Goal: Task Accomplishment & Management: Complete application form

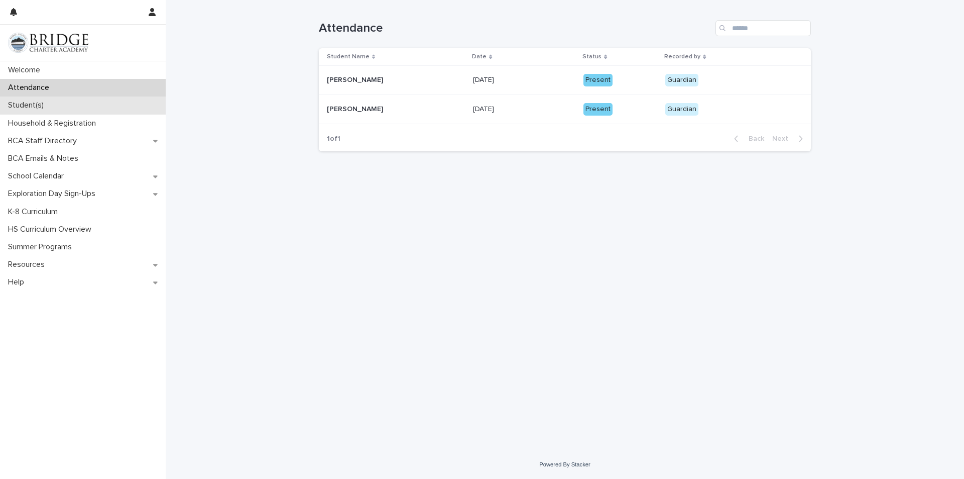
click at [39, 108] on p "Student(s)" at bounding box center [28, 105] width 48 height 10
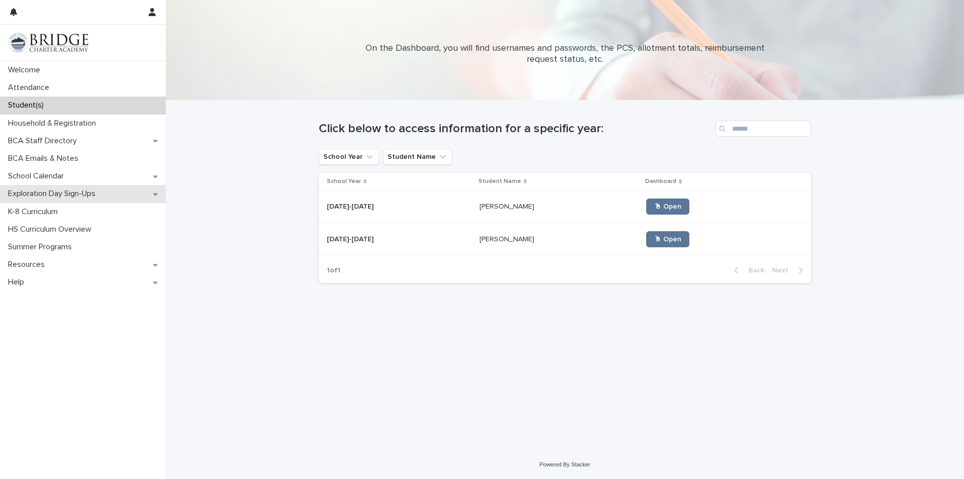
click at [89, 199] on div "Exploration Day Sign-Ups" at bounding box center [83, 194] width 166 height 18
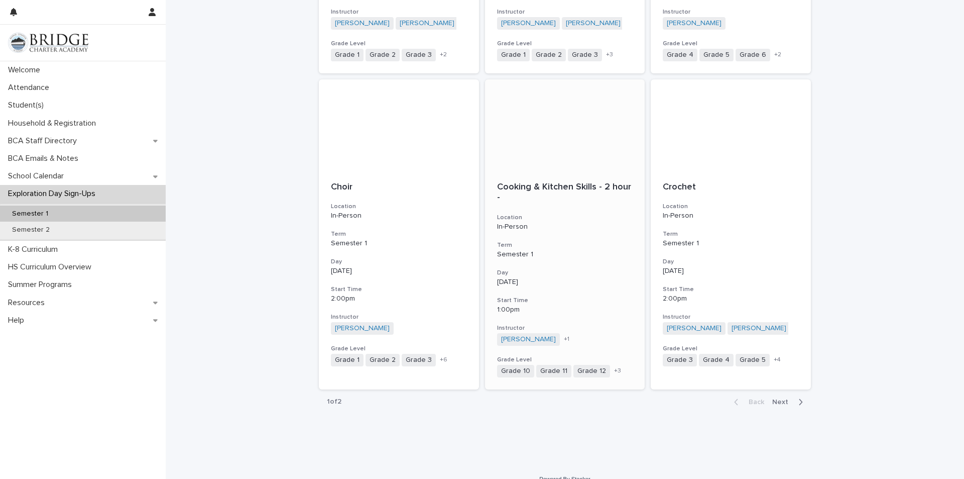
scroll to position [1024, 0]
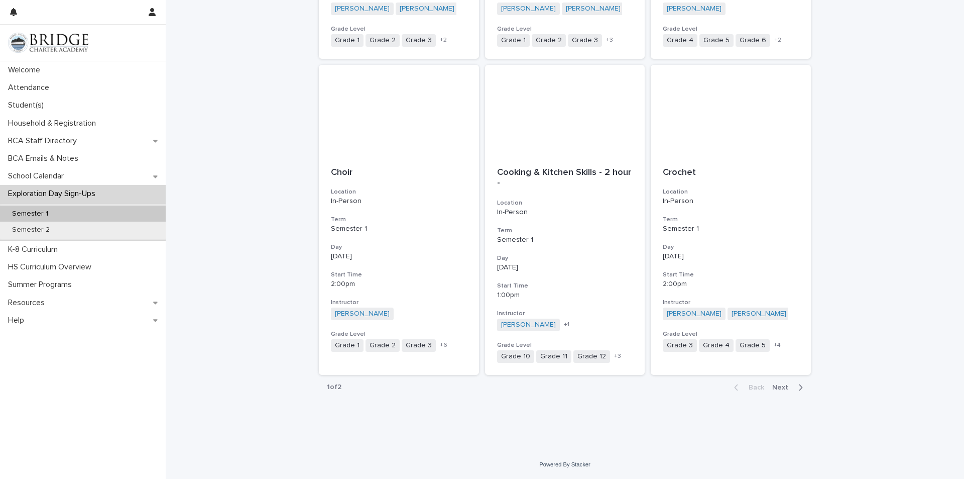
click at [775, 386] on span "Next" at bounding box center [783, 387] width 22 height 7
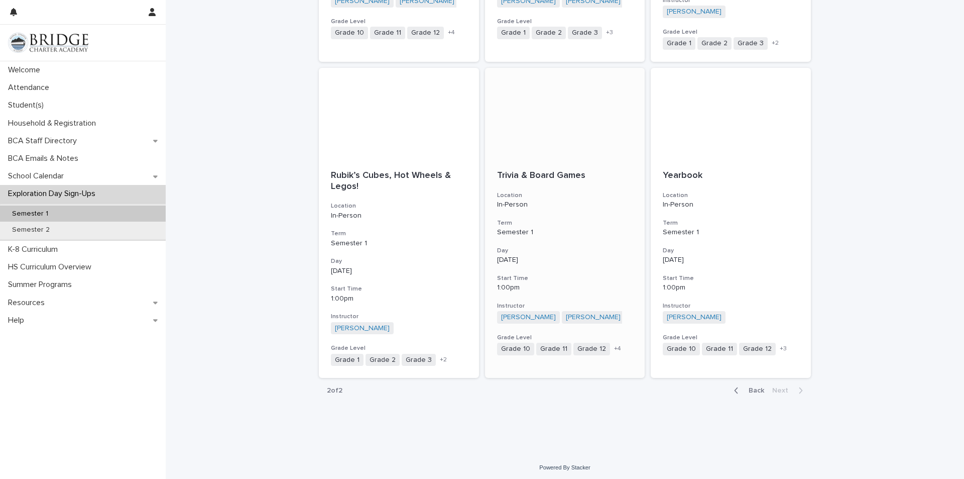
scroll to position [1035, 0]
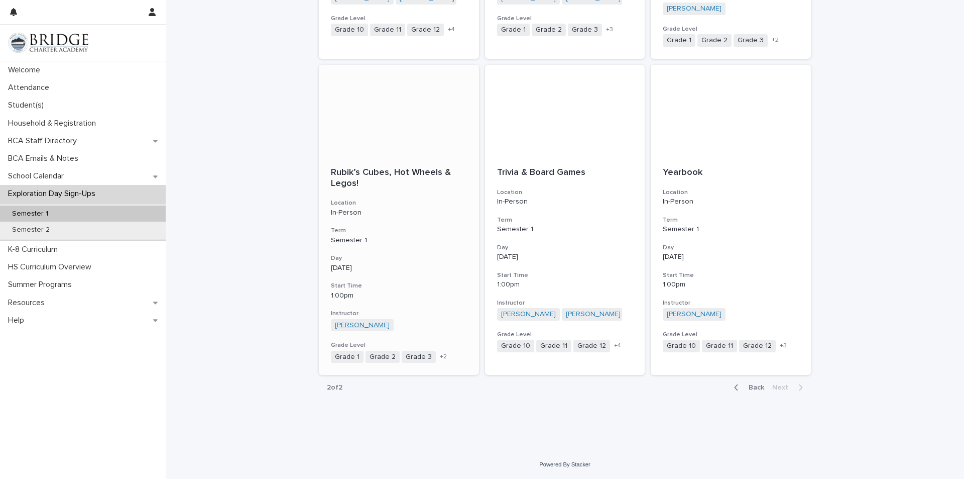
click at [350, 323] on link "[PERSON_NAME]" at bounding box center [362, 325] width 55 height 9
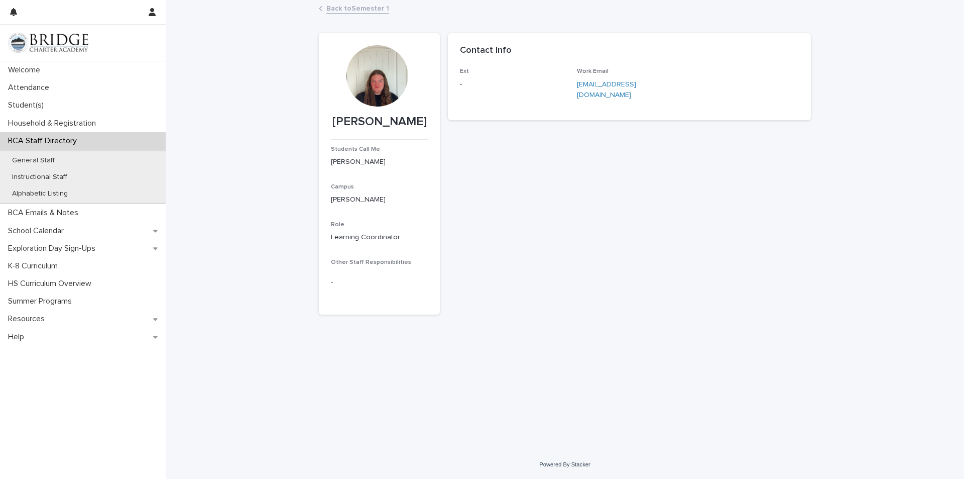
click at [376, 94] on div at bounding box center [377, 75] width 61 height 61
click at [351, 7] on link "Back to Semester 1" at bounding box center [357, 8] width 63 height 12
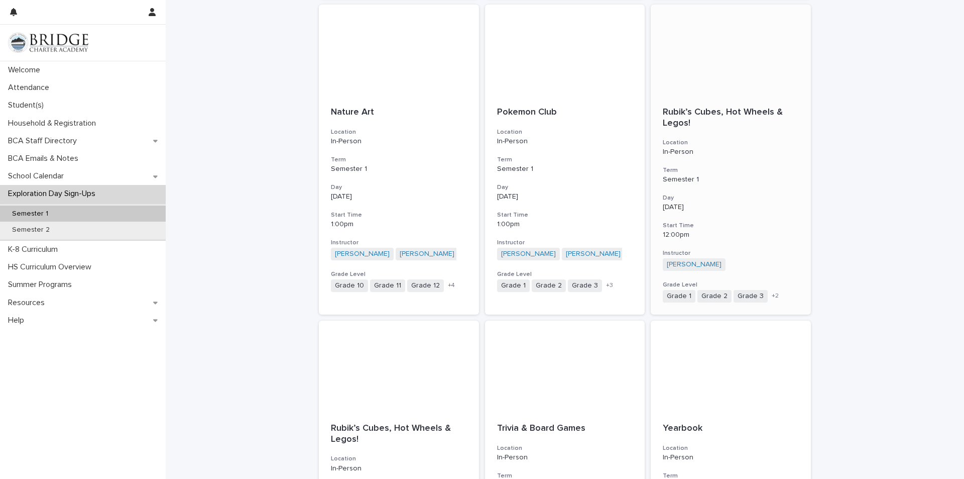
scroll to position [753, 0]
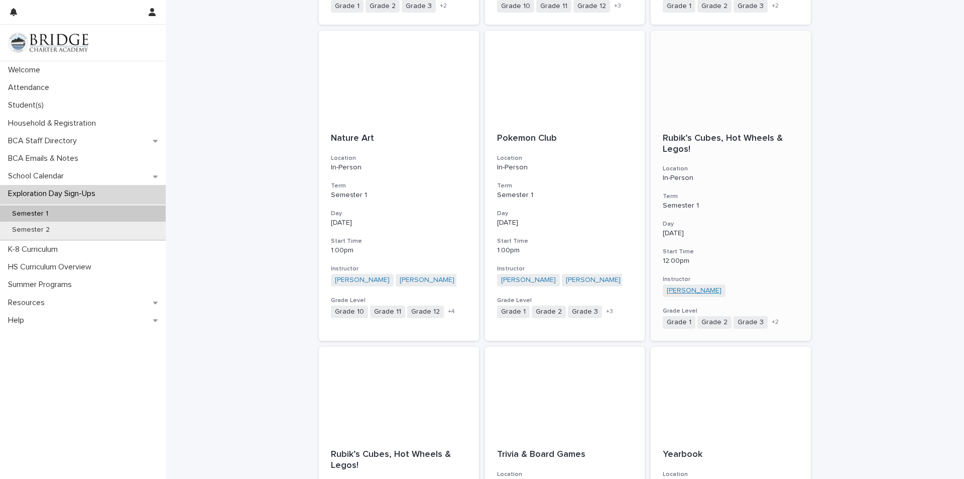
click at [699, 286] on link "[PERSON_NAME]" at bounding box center [694, 290] width 55 height 9
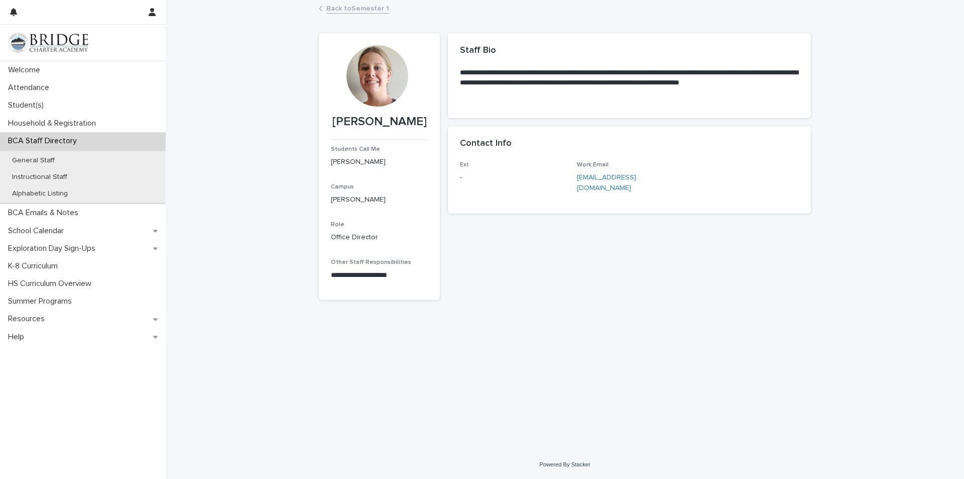
click at [366, 7] on link "Back to Semester 1" at bounding box center [357, 8] width 63 height 12
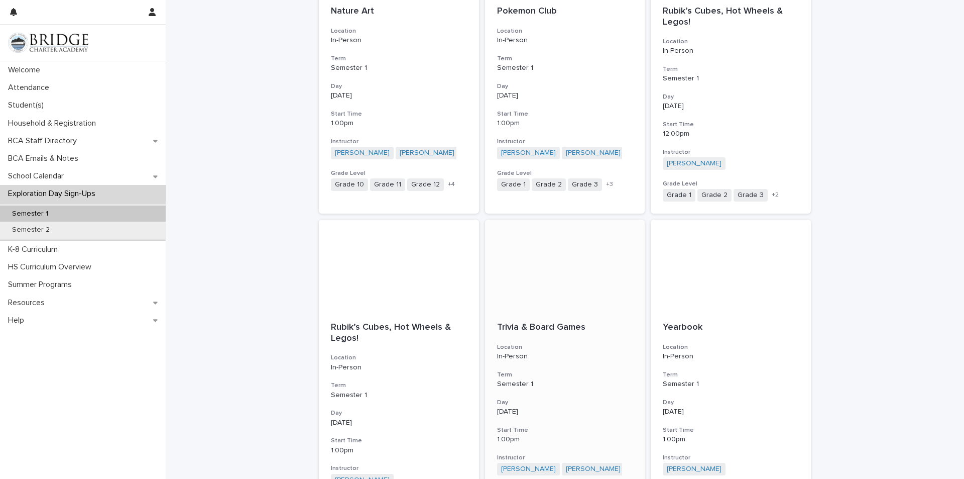
scroll to position [784, 0]
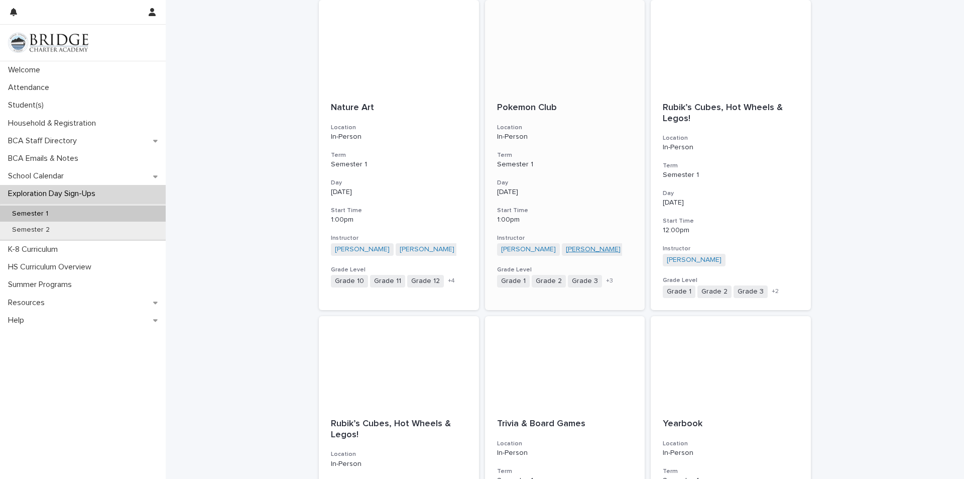
click at [577, 250] on link "[PERSON_NAME]" at bounding box center [593, 249] width 55 height 9
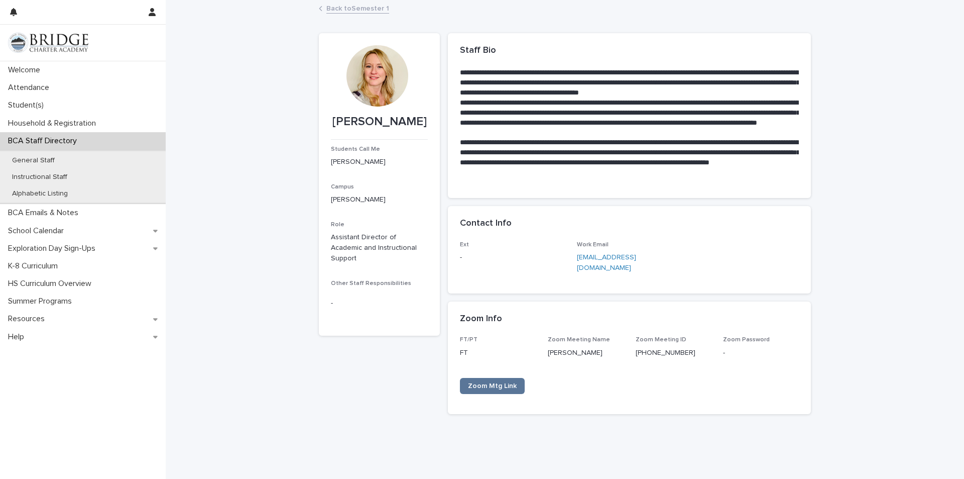
click at [365, 12] on link "Back to Semester 1" at bounding box center [357, 8] width 63 height 12
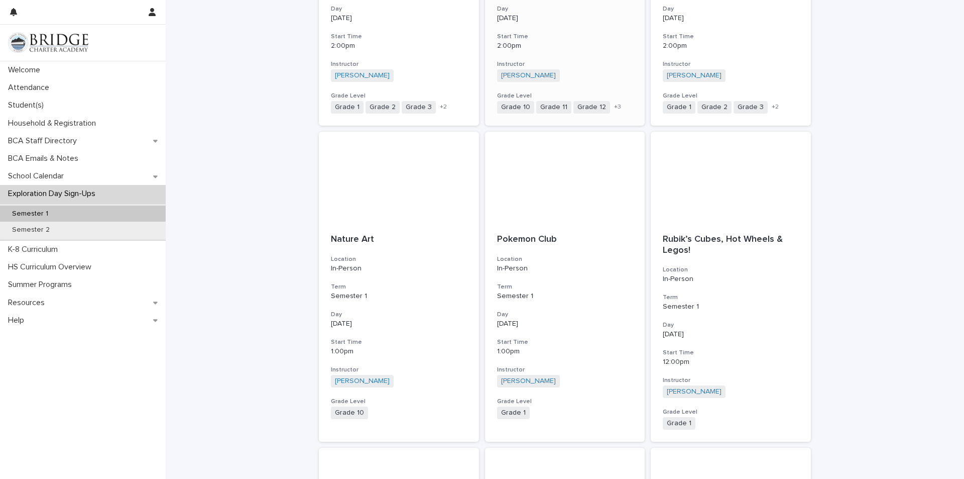
scroll to position [653, 0]
click at [511, 236] on p "Pokemon Club" at bounding box center [565, 239] width 136 height 11
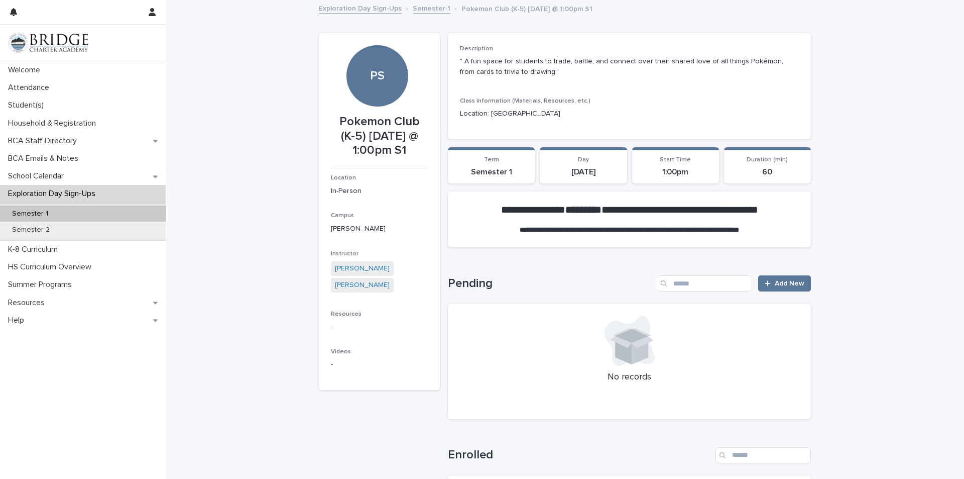
click at [335, 13] on link "Exploration Day Sign-Ups" at bounding box center [360, 8] width 83 height 12
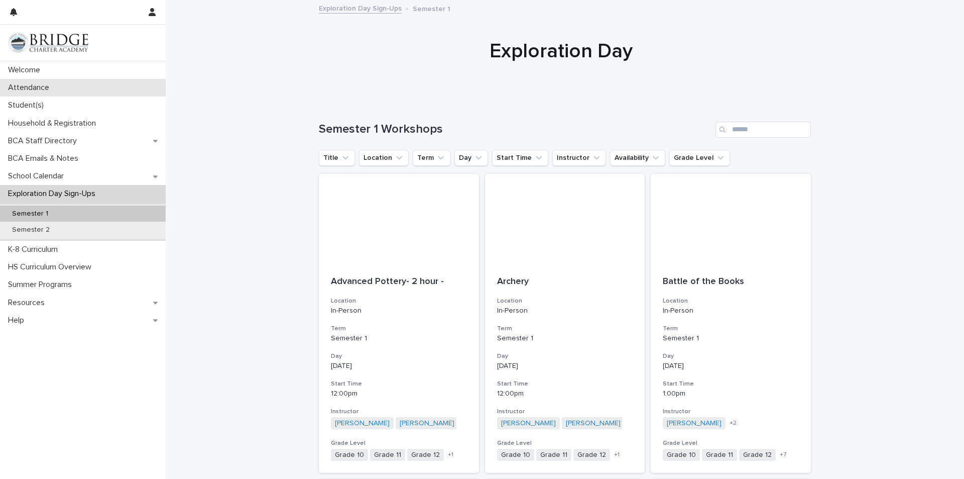
click at [53, 80] on div "Attendance" at bounding box center [83, 88] width 166 height 18
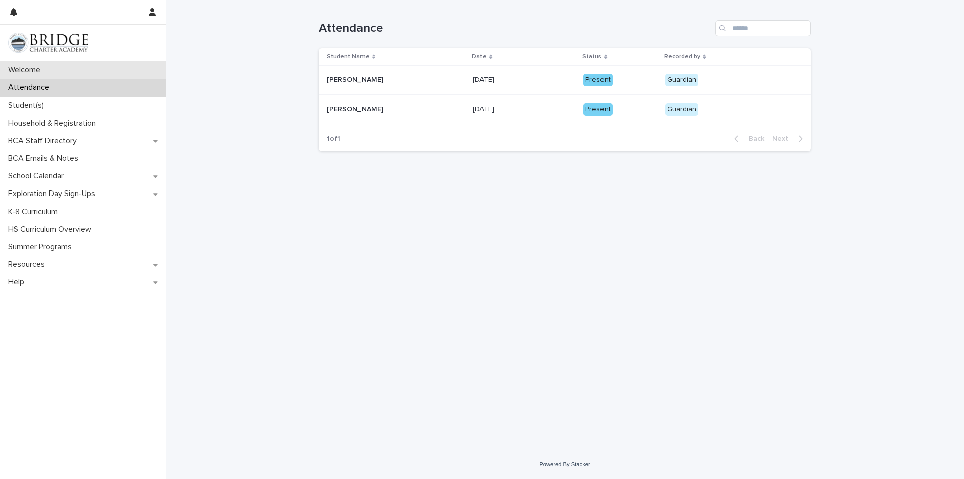
click at [41, 76] on div "Welcome" at bounding box center [83, 70] width 166 height 18
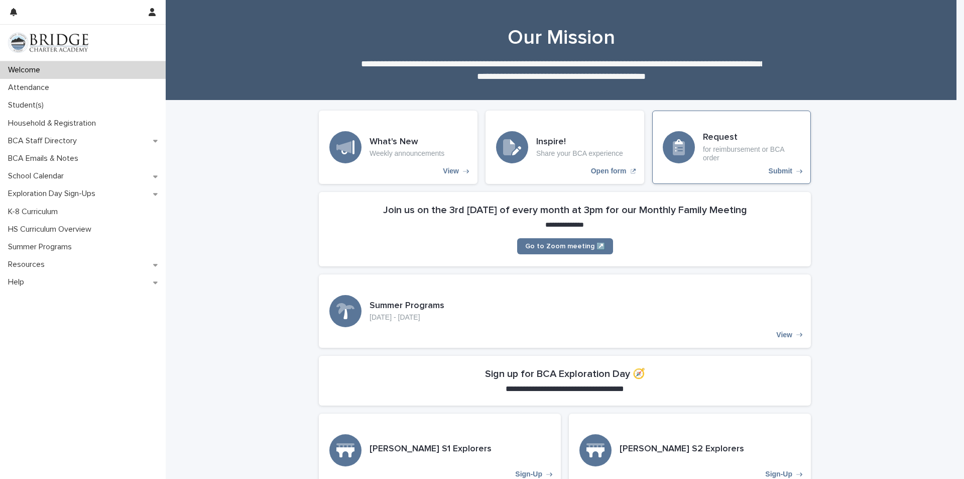
click at [732, 139] on h3 "Request" at bounding box center [751, 137] width 97 height 11
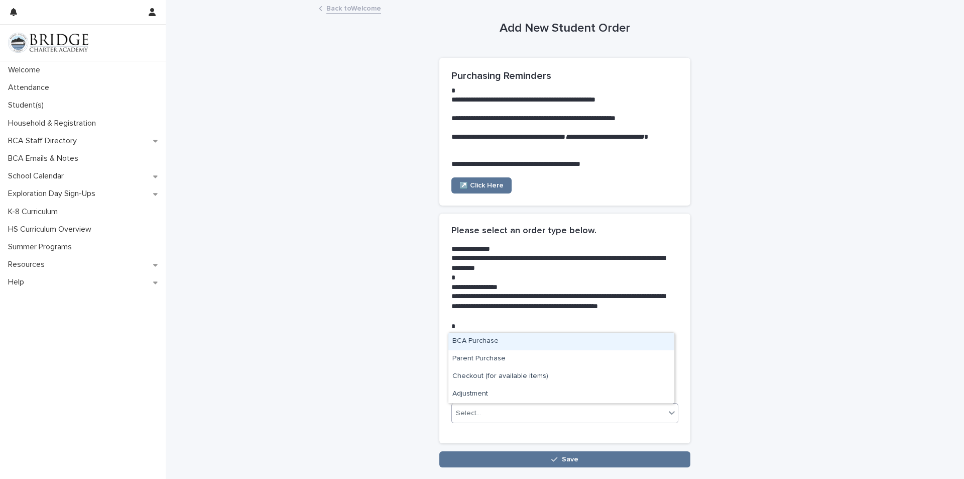
drag, startPoint x: 461, startPoint y: 419, endPoint x: 455, endPoint y: 407, distance: 12.8
click at [456, 410] on div "Select..." at bounding box center [558, 413] width 213 height 17
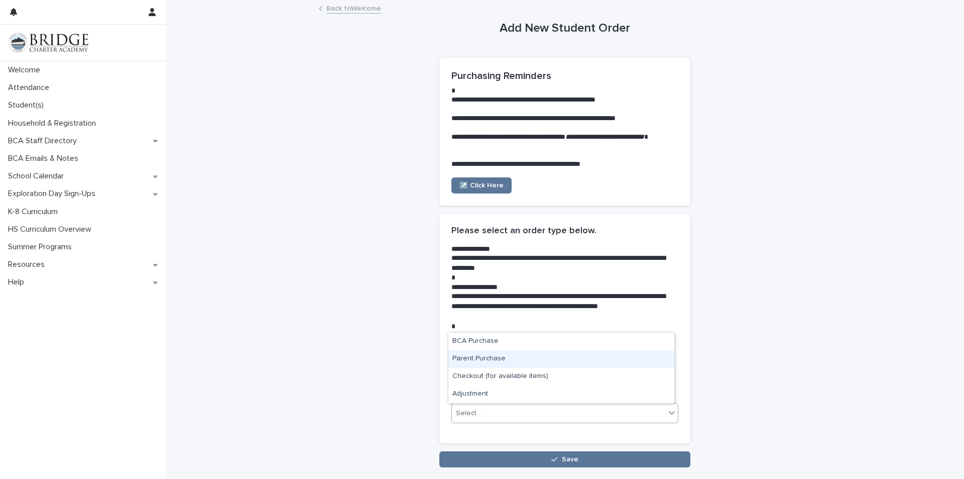
click at [475, 354] on div "Parent Purchase" at bounding box center [561, 359] width 226 height 18
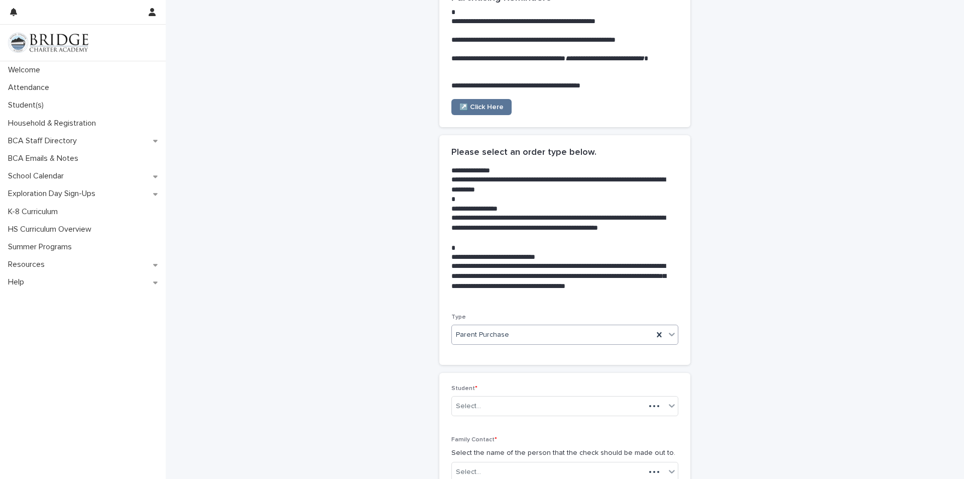
scroll to position [100, 0]
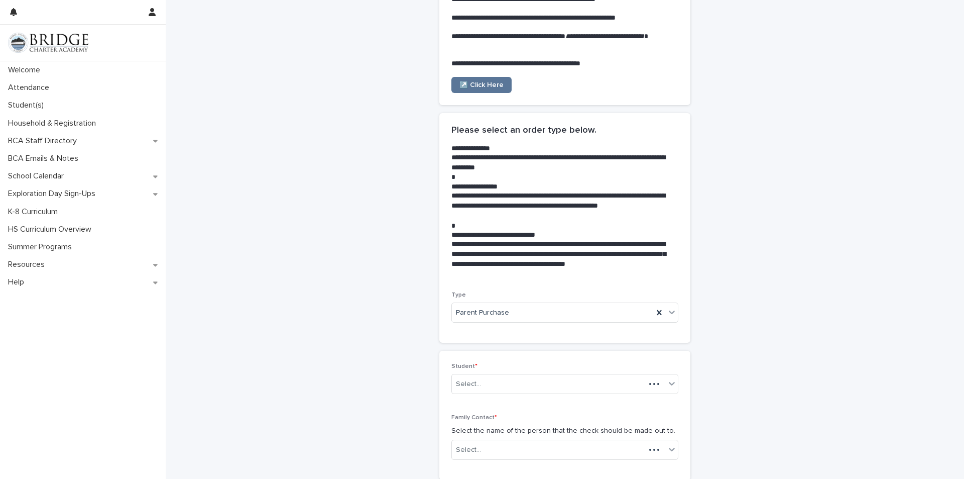
click at [480, 395] on div "Student * Select..." at bounding box center [564, 382] width 227 height 39
click at [477, 382] on div "Select..." at bounding box center [548, 384] width 193 height 17
click at [484, 422] on div "25/26 [PERSON_NAME] - 203218" at bounding box center [561, 421] width 226 height 18
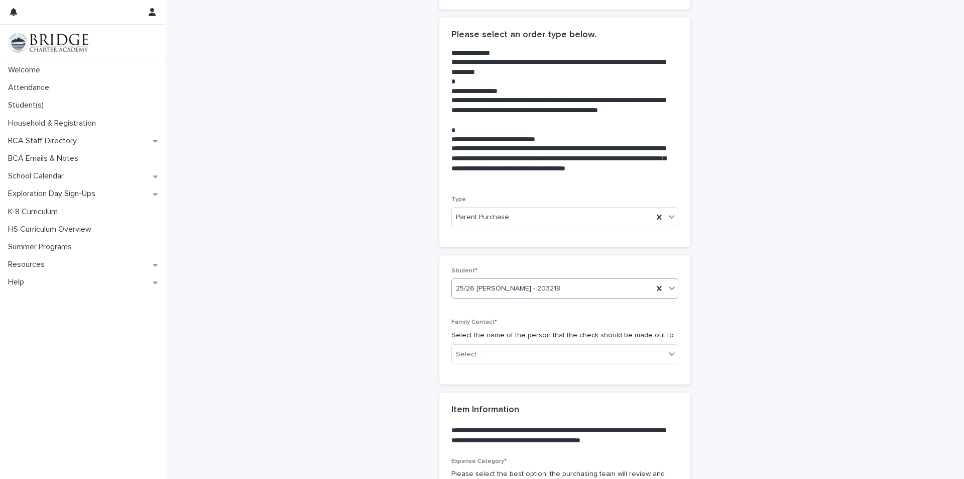
scroll to position [201, 0]
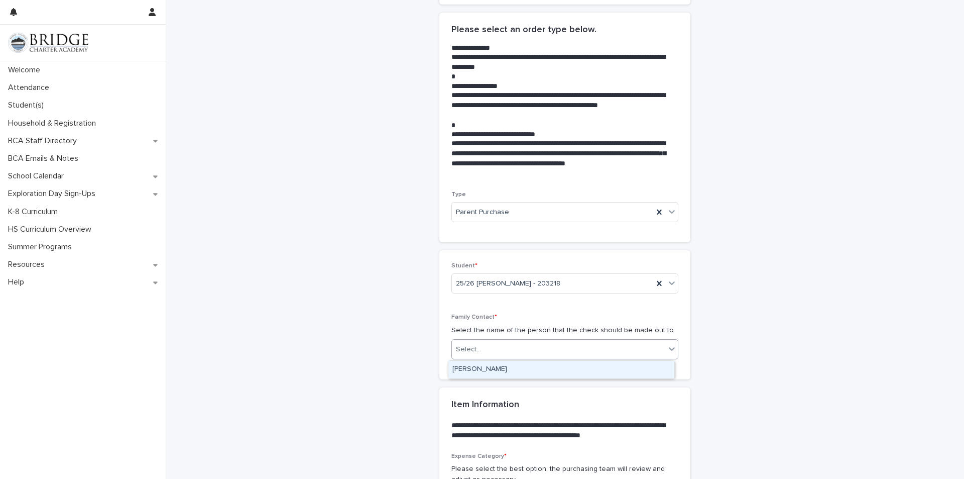
click at [460, 350] on div "Select..." at bounding box center [468, 349] width 25 height 11
click at [476, 371] on div "[PERSON_NAME]" at bounding box center [561, 370] width 226 height 18
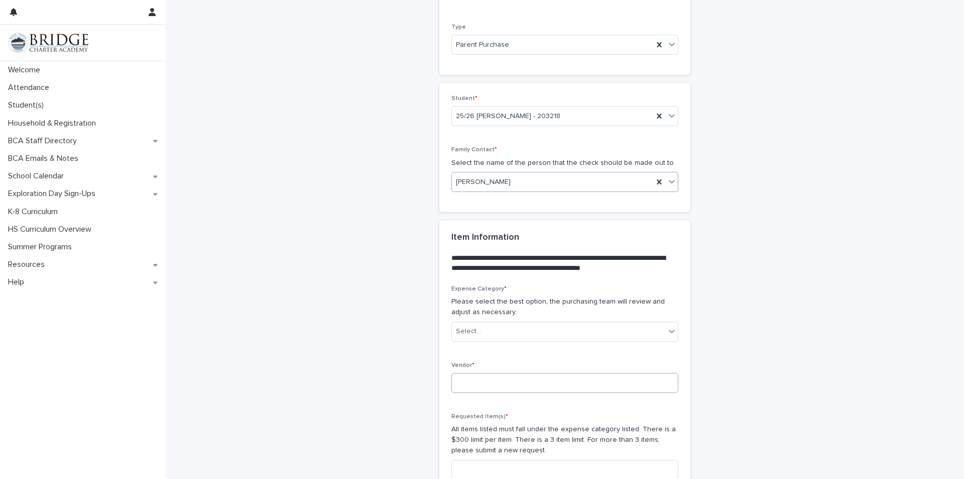
scroll to position [402, 0]
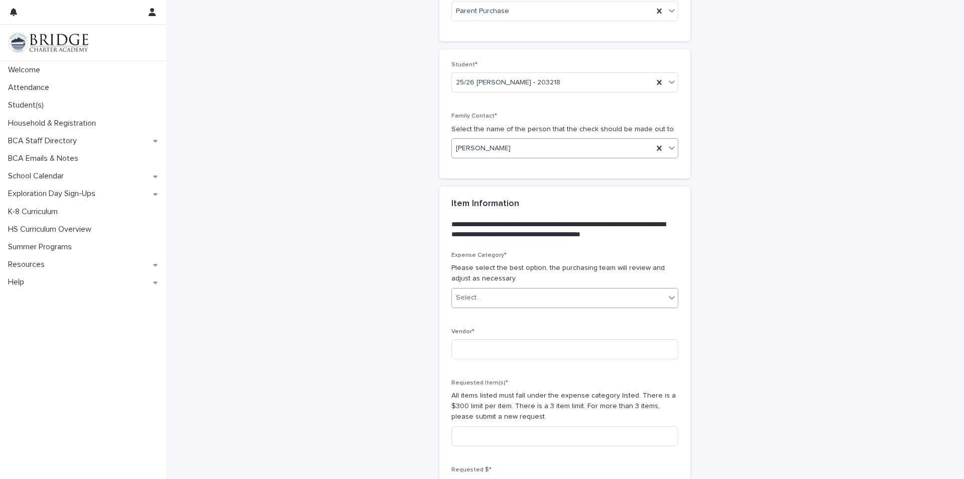
click at [471, 299] on div "Select..." at bounding box center [468, 297] width 25 height 11
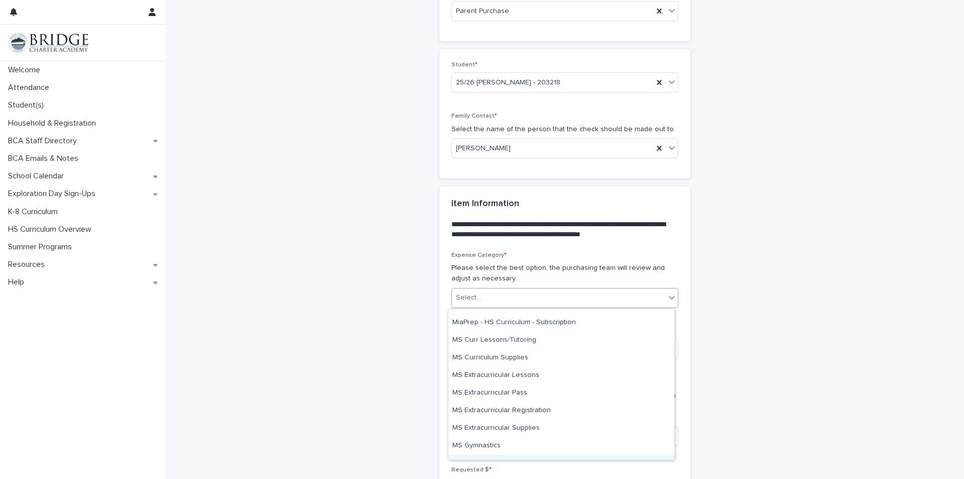
scroll to position [482, 0]
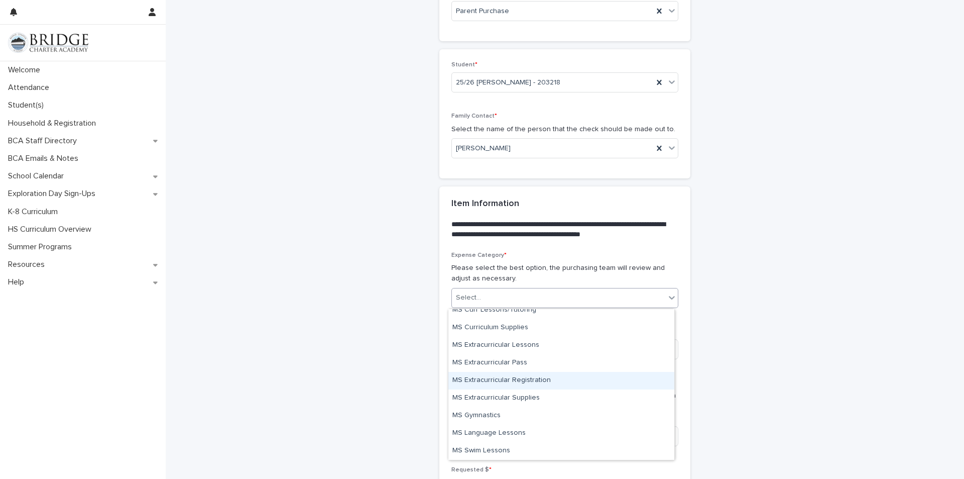
click at [500, 386] on div "MS Extracurricular Registration" at bounding box center [561, 381] width 226 height 18
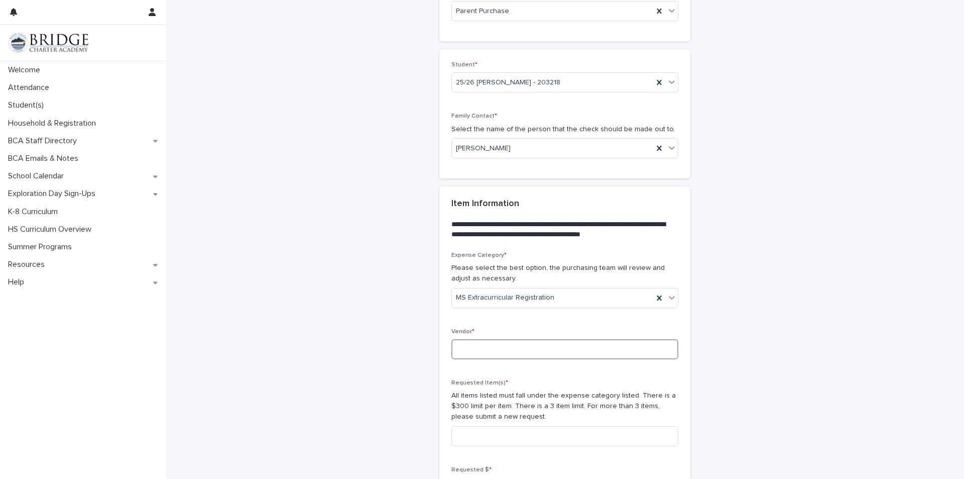
click at [475, 347] on input at bounding box center [564, 349] width 227 height 20
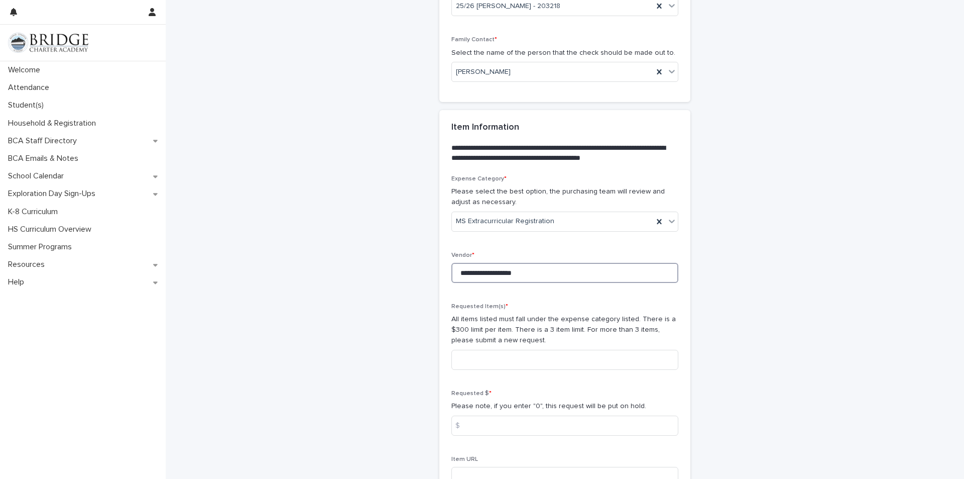
scroll to position [502, 0]
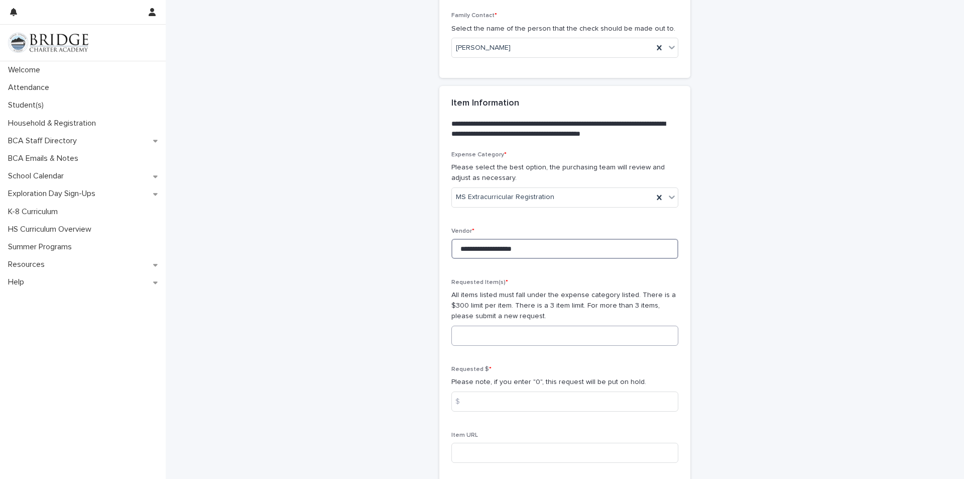
type input "**********"
click at [488, 337] on input at bounding box center [564, 335] width 227 height 20
type input "**********"
click at [524, 392] on input at bounding box center [564, 401] width 227 height 20
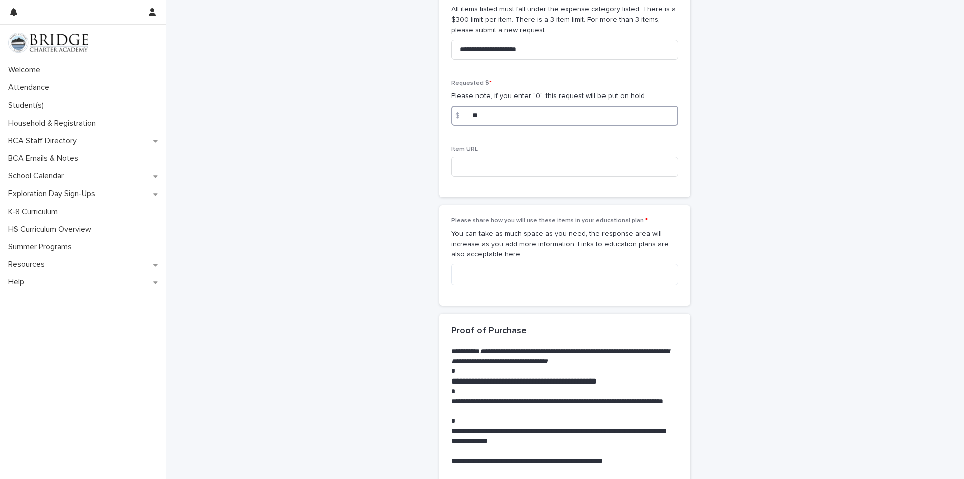
scroll to position [803, 0]
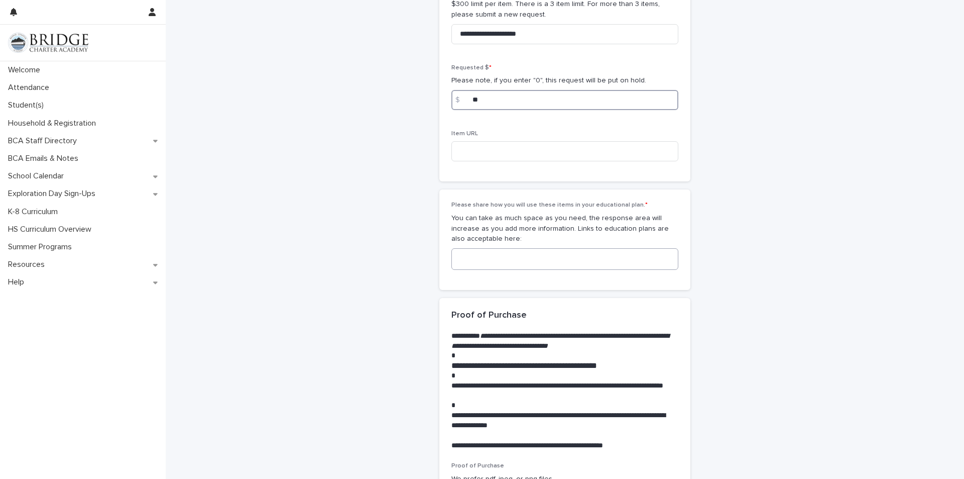
type input "**"
click at [481, 253] on textarea at bounding box center [564, 259] width 227 height 22
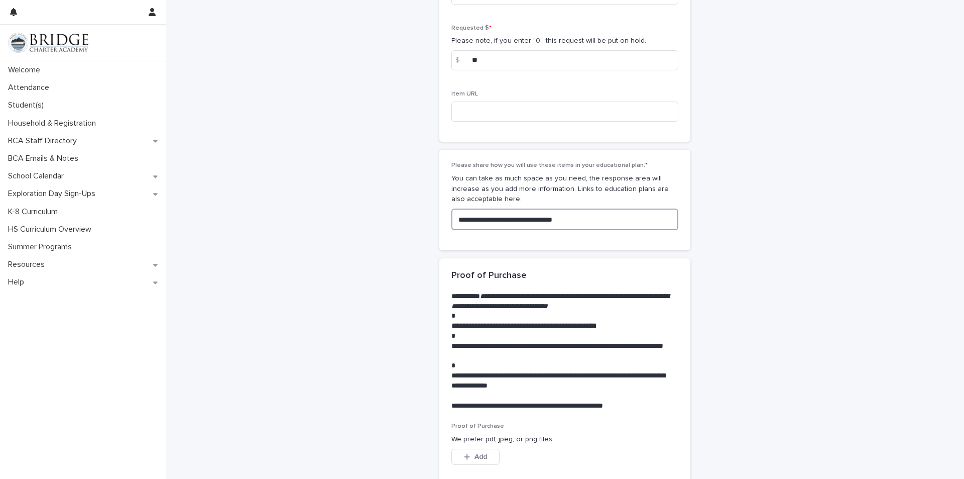
scroll to position [954, 0]
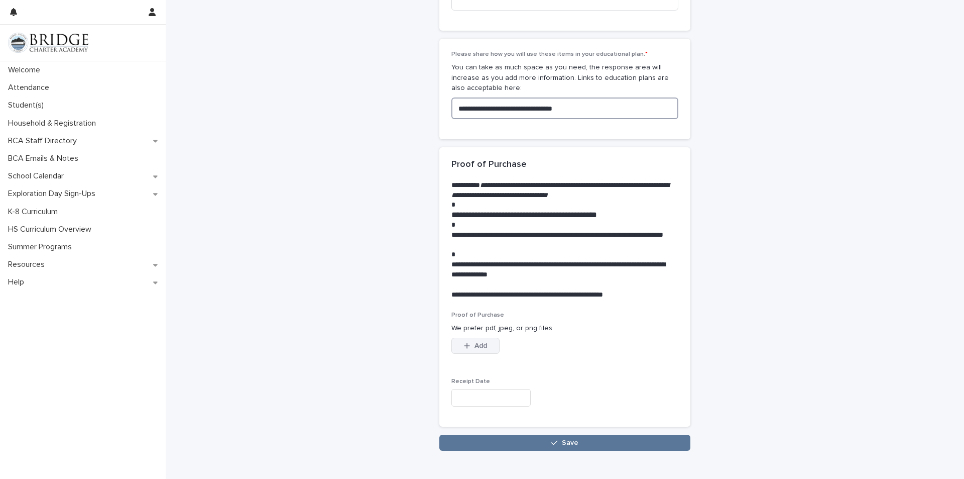
type textarea "**********"
click at [468, 348] on div "button" at bounding box center [469, 345] width 10 height 7
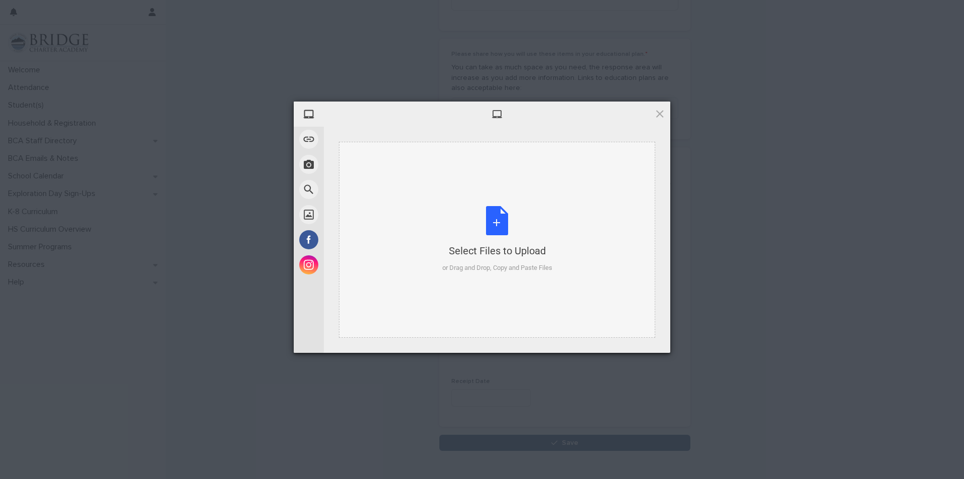
click at [503, 250] on div "Select Files to Upload" at bounding box center [497, 251] width 110 height 14
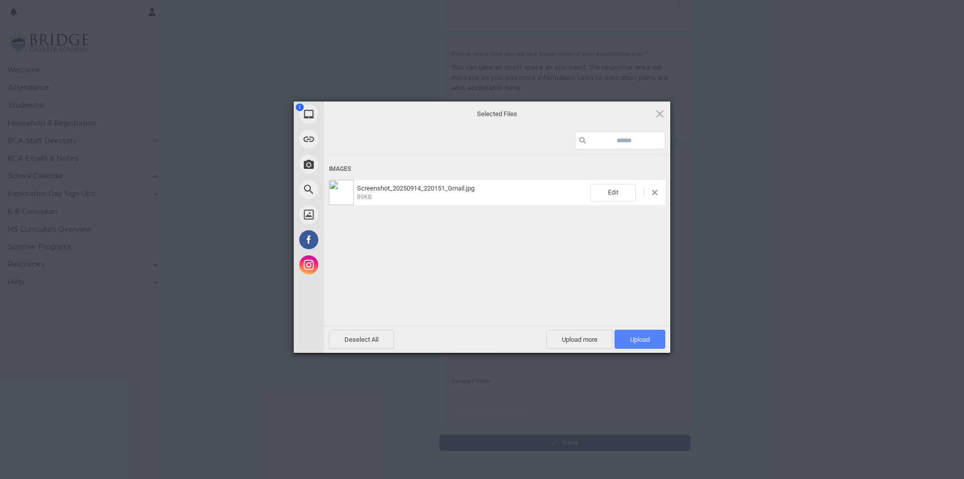
click at [640, 335] on span "Upload 1" at bounding box center [640, 339] width 20 height 8
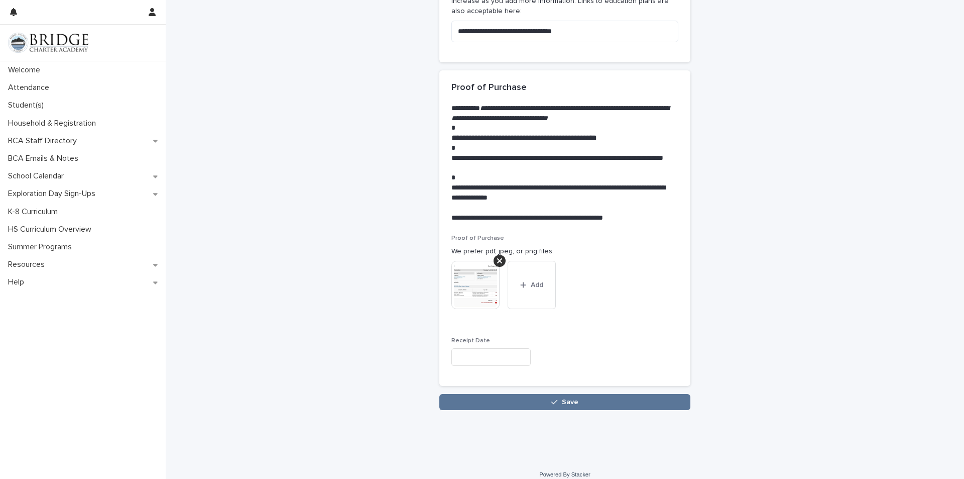
scroll to position [1042, 0]
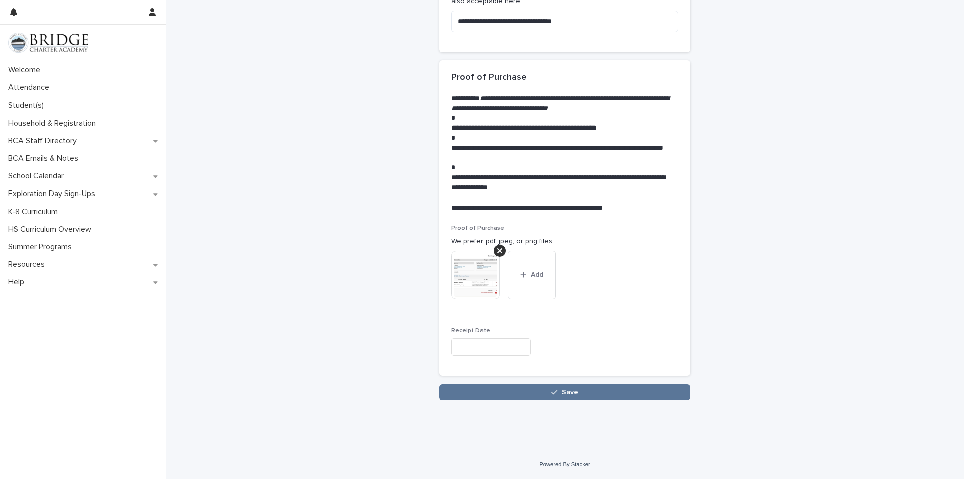
click at [507, 349] on input "text" at bounding box center [490, 347] width 79 height 18
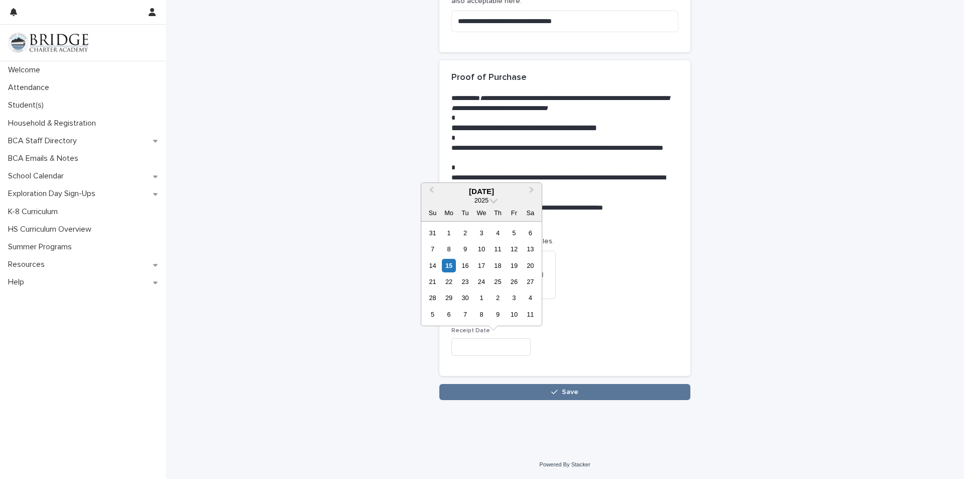
drag, startPoint x: 616, startPoint y: 309, endPoint x: 497, endPoint y: 291, distance: 120.3
click at [615, 309] on div "Proof of Purchase We prefer pdf, jpeg, or png files. This file cannot be opened…" at bounding box center [564, 269] width 227 height 90
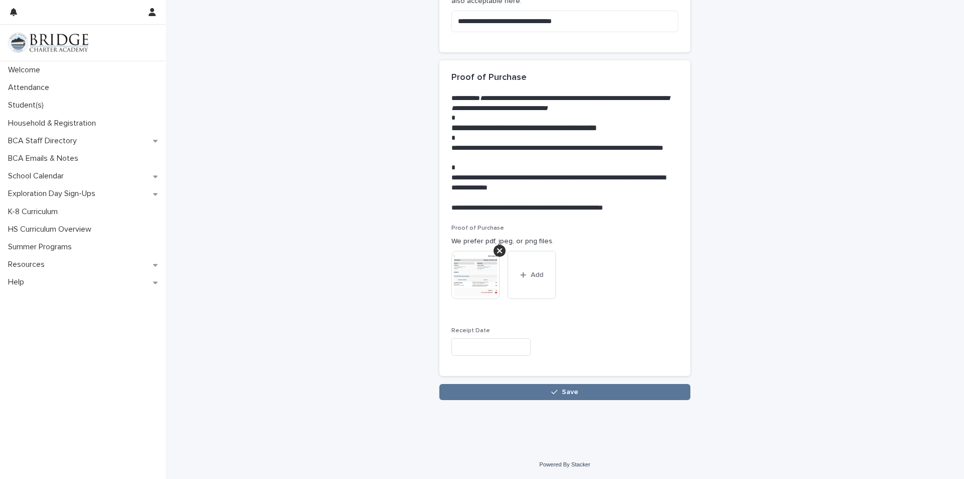
click at [465, 277] on img at bounding box center [475, 275] width 48 height 48
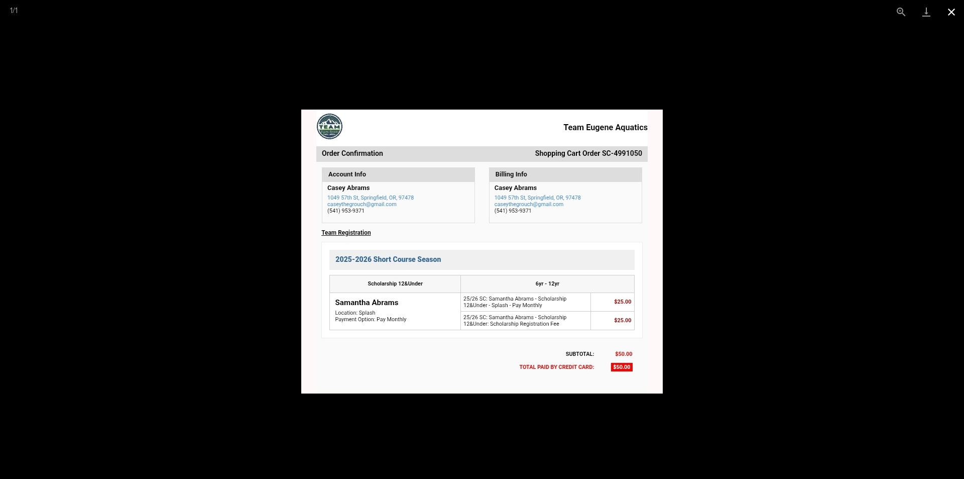
click at [954, 10] on button "Close gallery" at bounding box center [951, 12] width 25 height 24
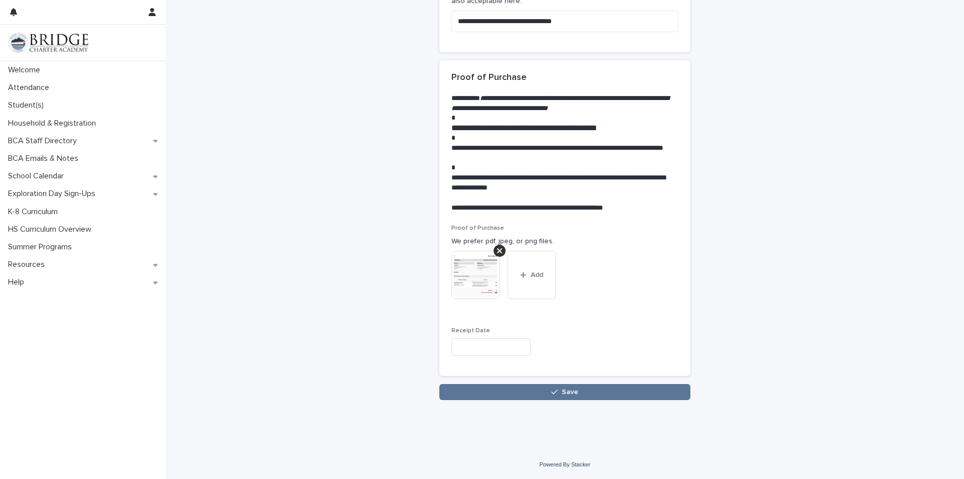
click at [501, 349] on input "text" at bounding box center [490, 347] width 79 height 18
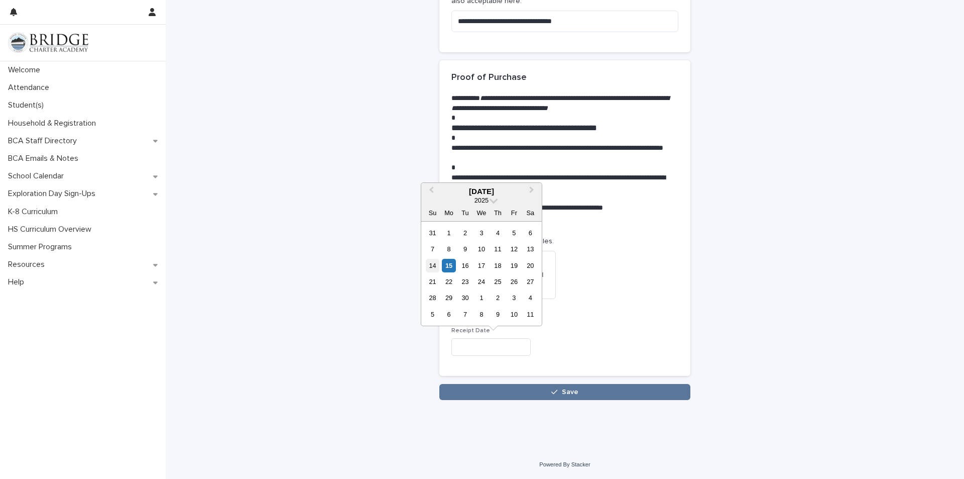
click at [431, 265] on div "14" at bounding box center [433, 266] width 14 height 14
type input "**********"
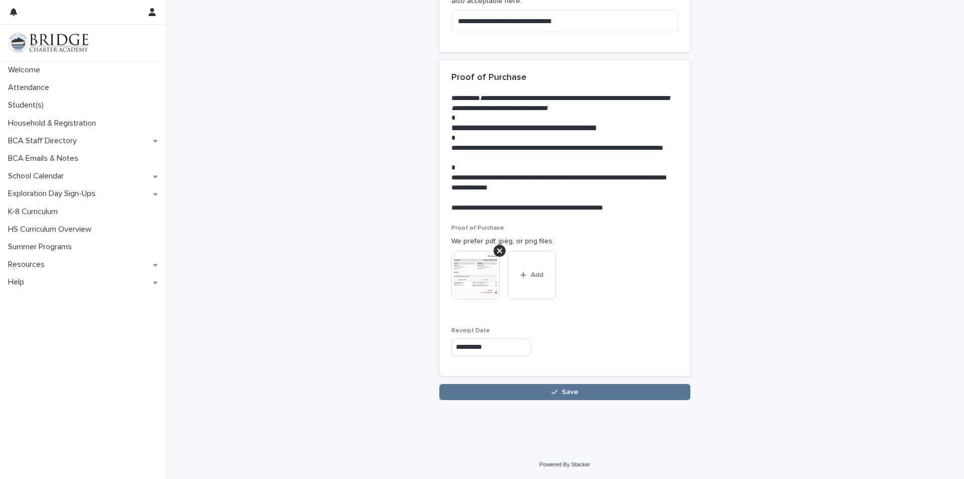
click at [474, 295] on img at bounding box center [475, 275] width 48 height 48
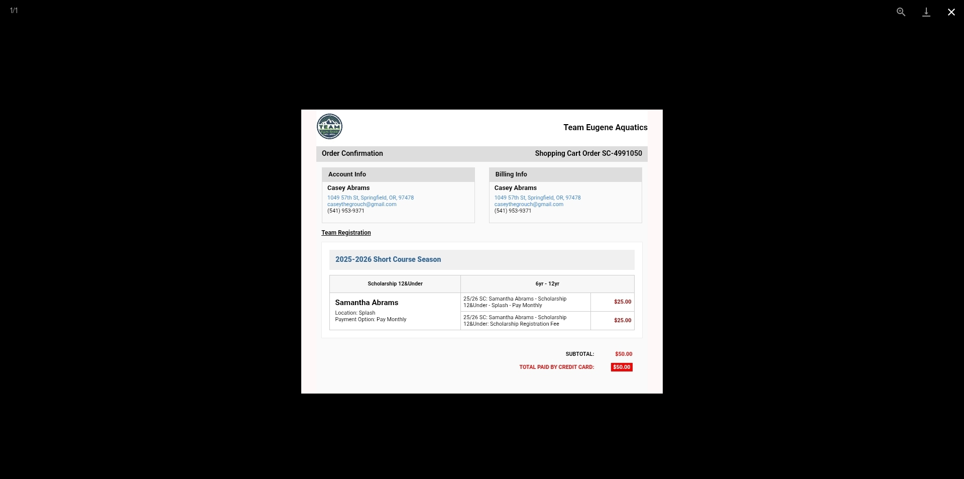
click at [947, 10] on button "Close gallery" at bounding box center [951, 12] width 25 height 24
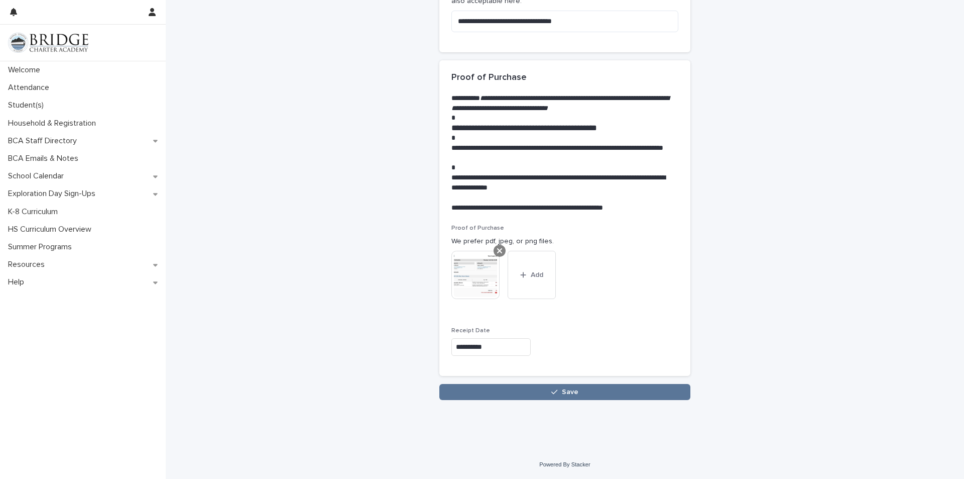
click at [497, 253] on icon at bounding box center [499, 250] width 5 height 5
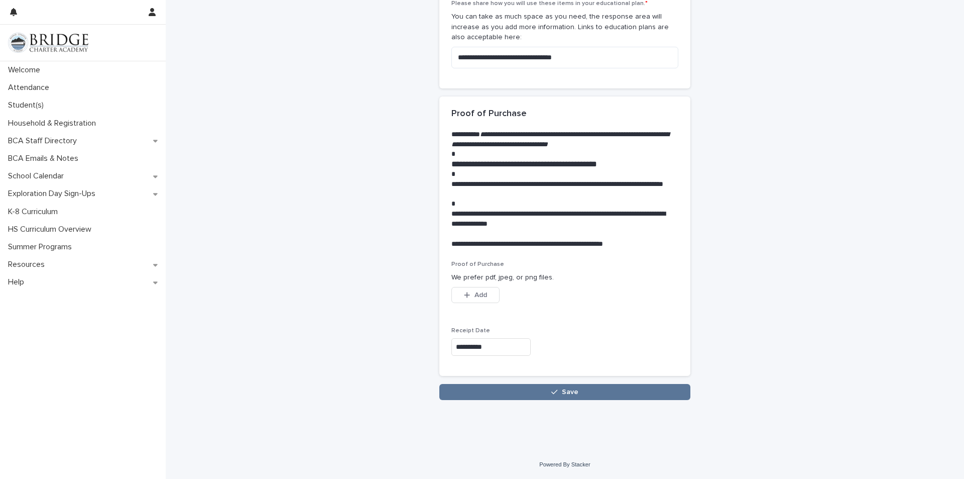
scroll to position [1005, 0]
click at [464, 298] on icon "button" at bounding box center [467, 294] width 6 height 7
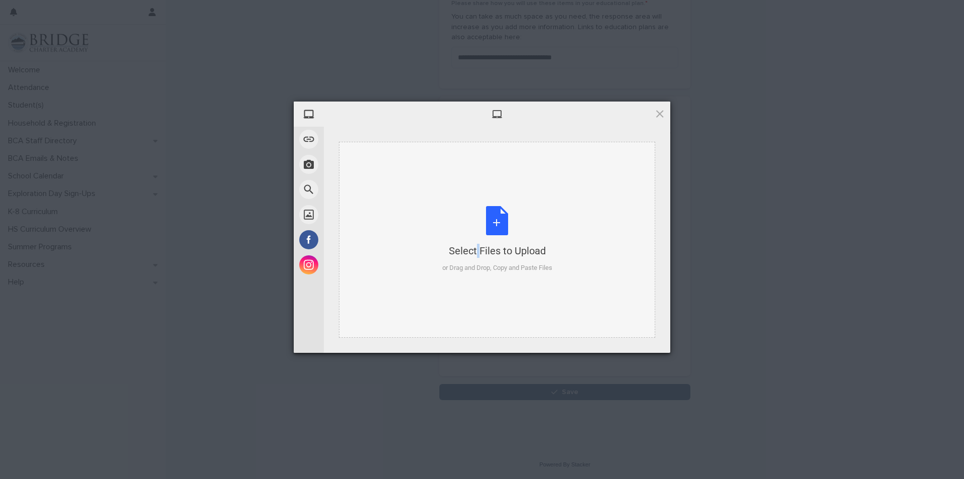
click at [456, 218] on div "Select Files to Upload or Drag and Drop, Copy and Paste Files" at bounding box center [497, 239] width 110 height 67
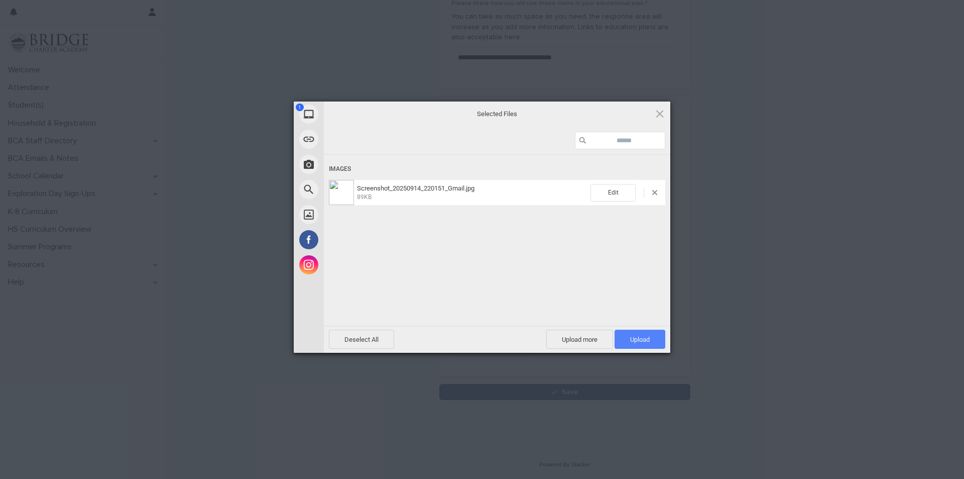
click at [641, 340] on span "Upload 1" at bounding box center [640, 339] width 20 height 8
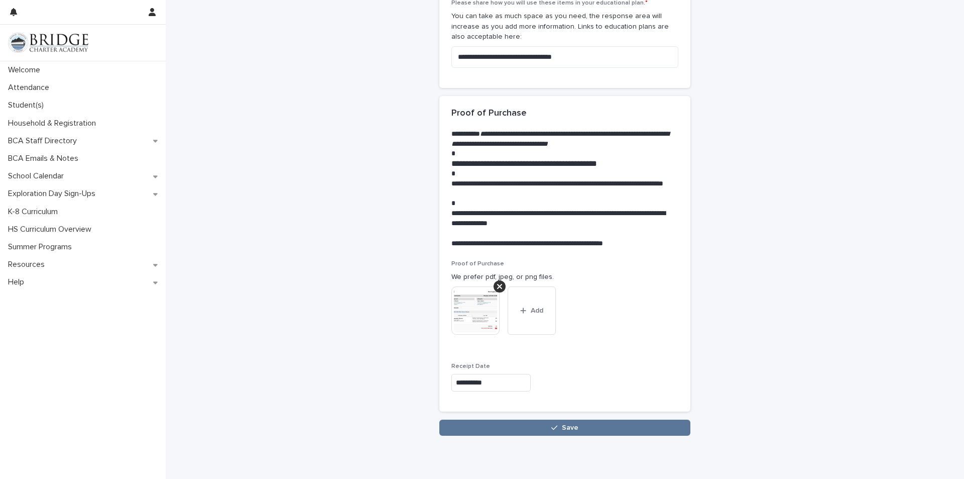
click at [472, 320] on img at bounding box center [475, 310] width 48 height 48
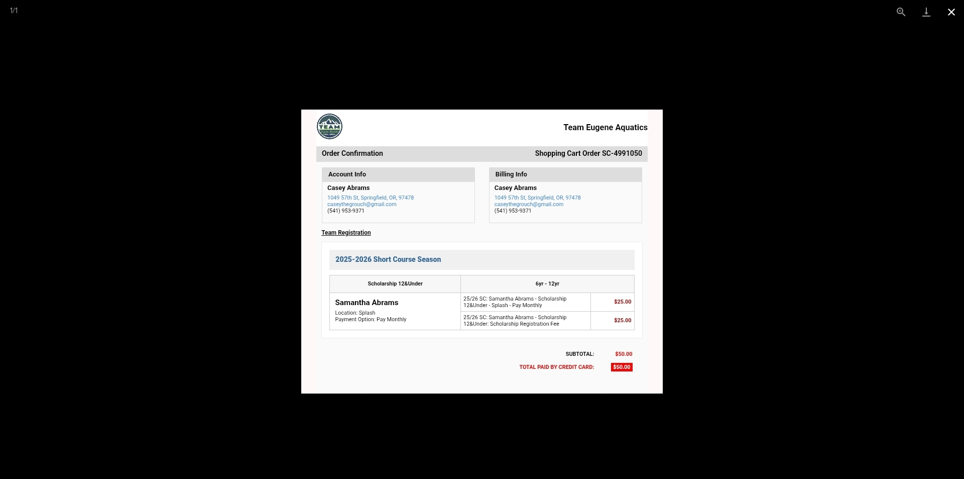
click at [953, 10] on button "Close gallery" at bounding box center [951, 12] width 25 height 24
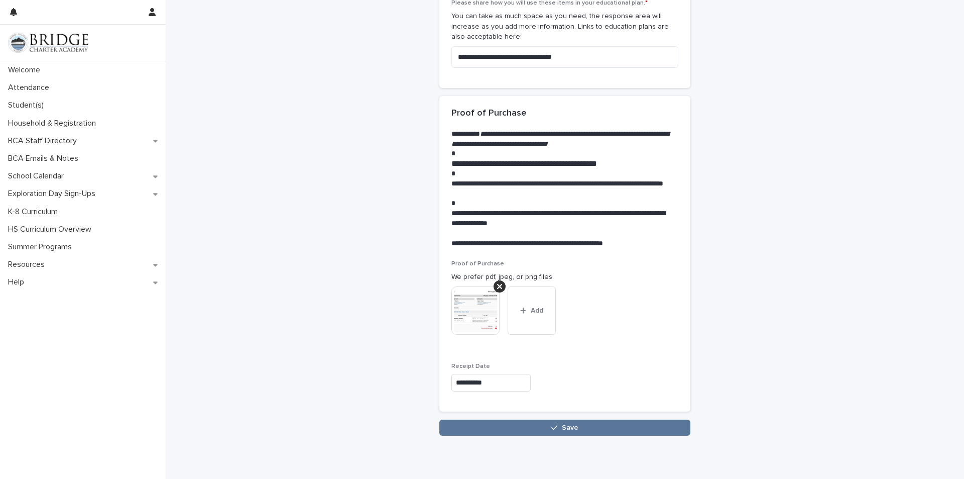
click at [496, 291] on div at bounding box center [500, 286] width 12 height 12
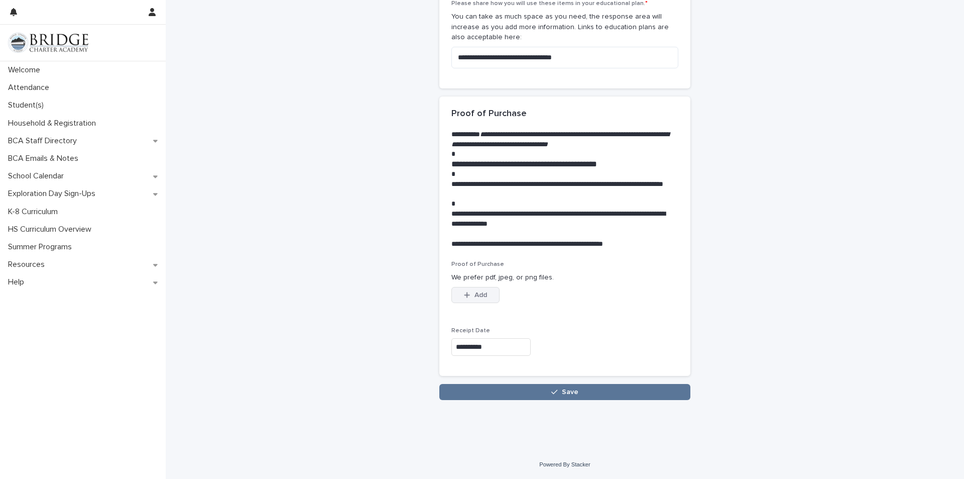
click at [478, 290] on button "Add" at bounding box center [475, 295] width 48 height 16
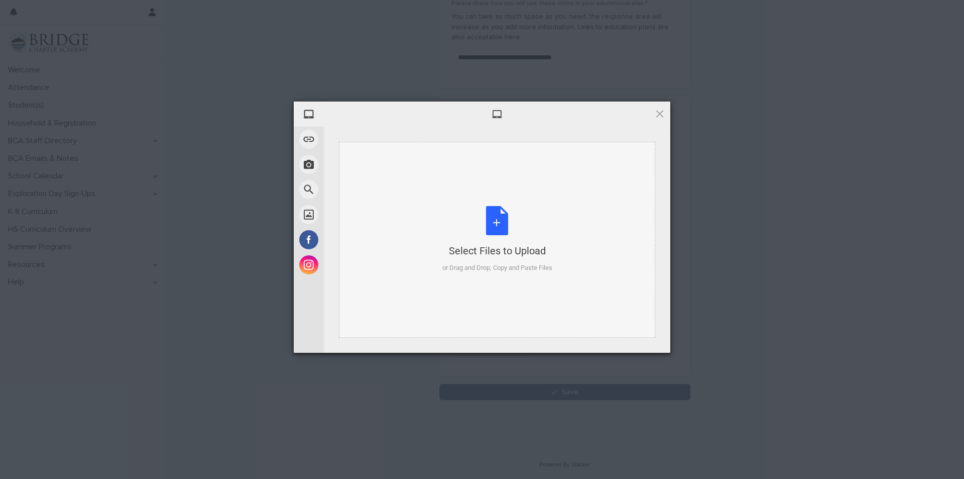
click at [396, 209] on div "Select Files to Upload or Drag and Drop, Copy and Paste Files" at bounding box center [497, 240] width 316 height 196
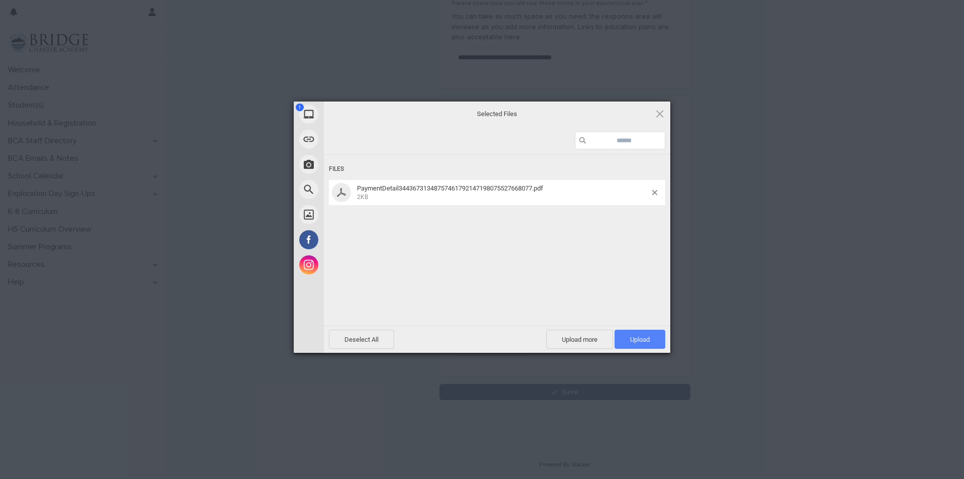
click at [632, 340] on span "Upload 1" at bounding box center [640, 339] width 20 height 8
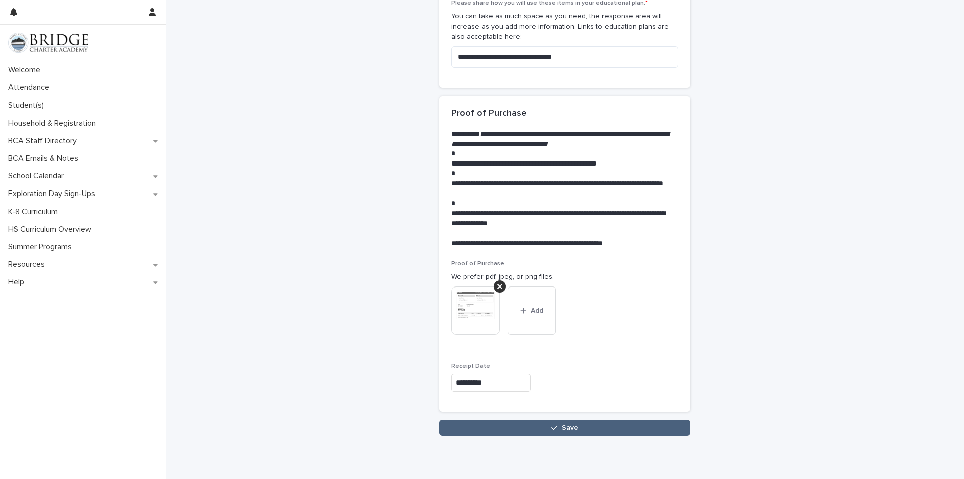
click at [532, 431] on button "Save" at bounding box center [564, 427] width 251 height 16
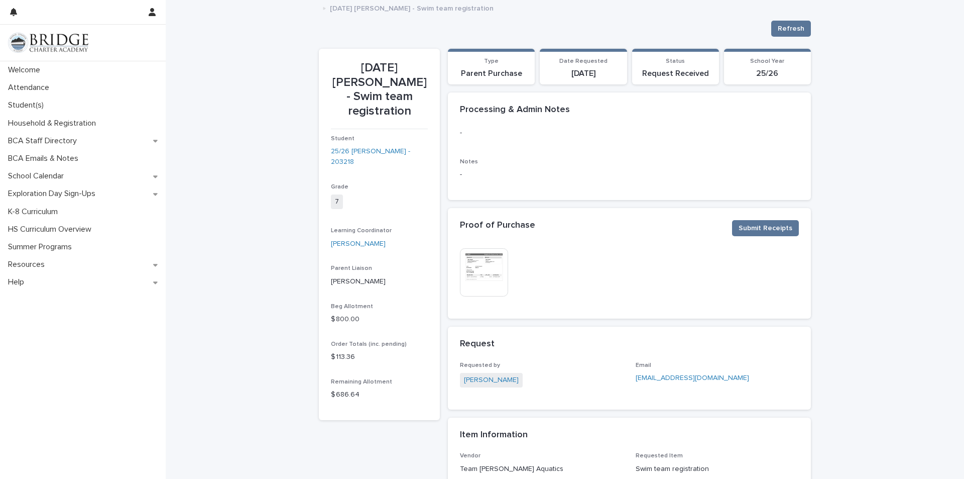
click at [384, 7] on p "[DATE] [PERSON_NAME] - Swim team registration" at bounding box center [412, 7] width 164 height 11
click at [29, 98] on div "Student(s)" at bounding box center [83, 105] width 166 height 18
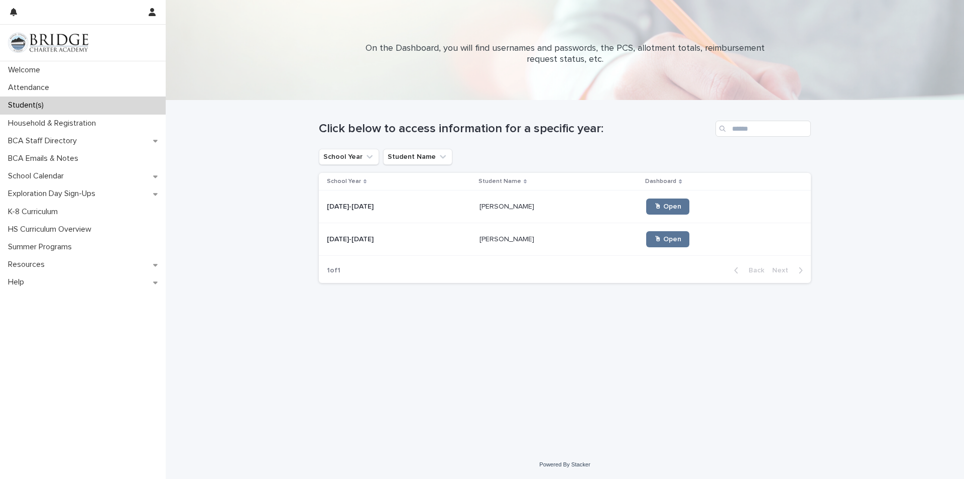
click at [480, 213] on div "[PERSON_NAME] [PERSON_NAME]" at bounding box center [559, 206] width 159 height 17
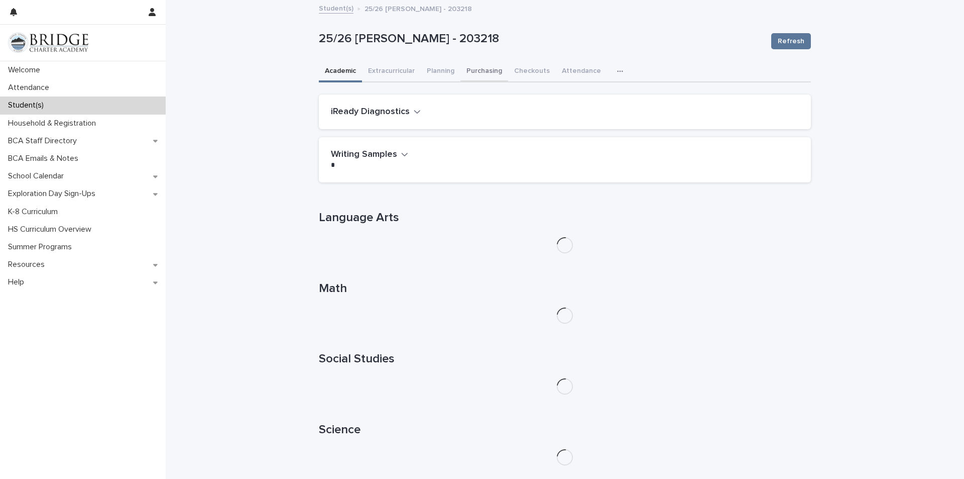
click at [488, 65] on button "Purchasing" at bounding box center [485, 71] width 48 height 21
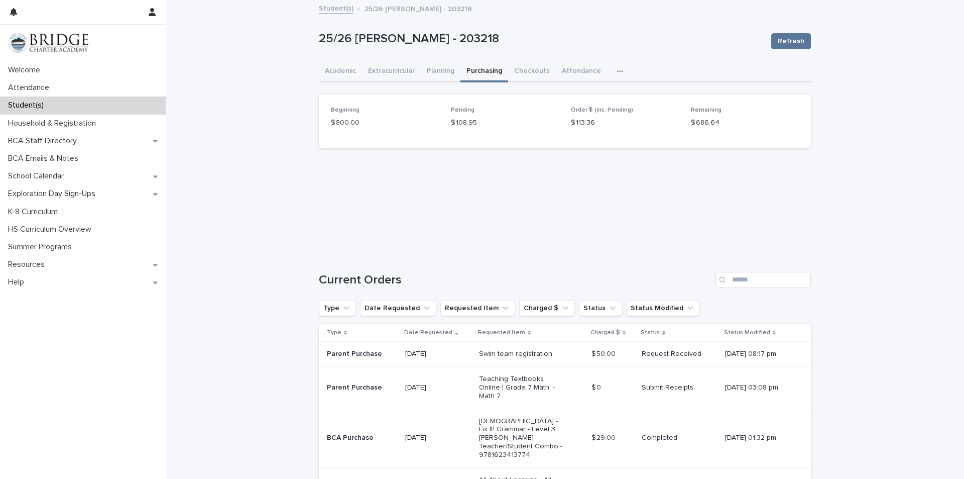
click at [332, 12] on link "Student(s)" at bounding box center [336, 8] width 35 height 12
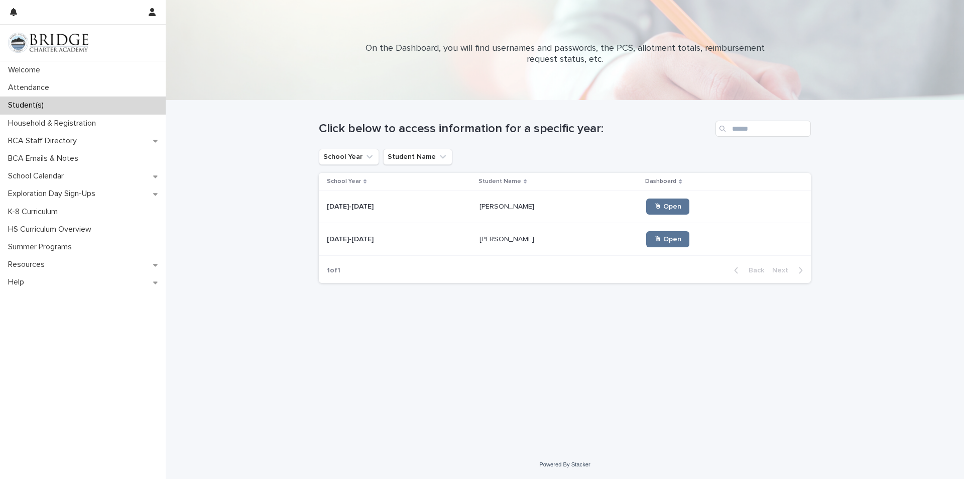
click at [504, 238] on p "[PERSON_NAME]" at bounding box center [508, 238] width 57 height 11
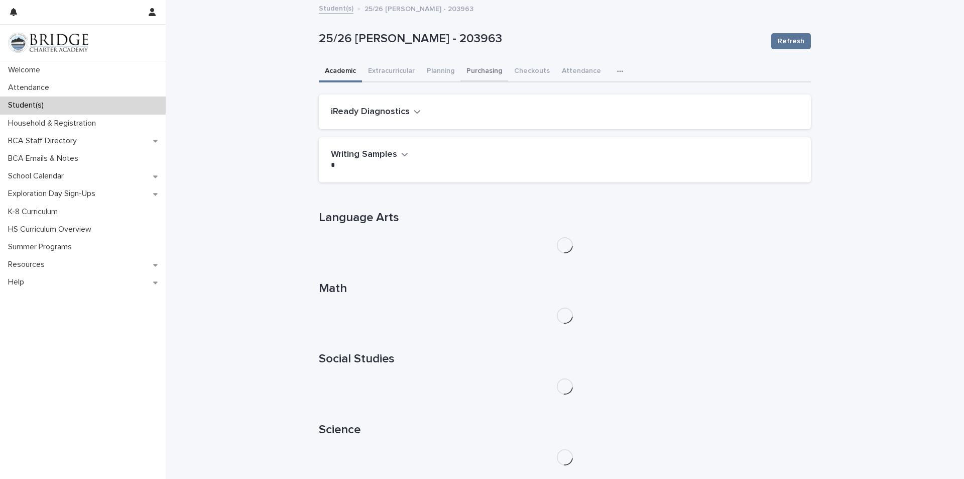
click at [489, 69] on button "Purchasing" at bounding box center [485, 71] width 48 height 21
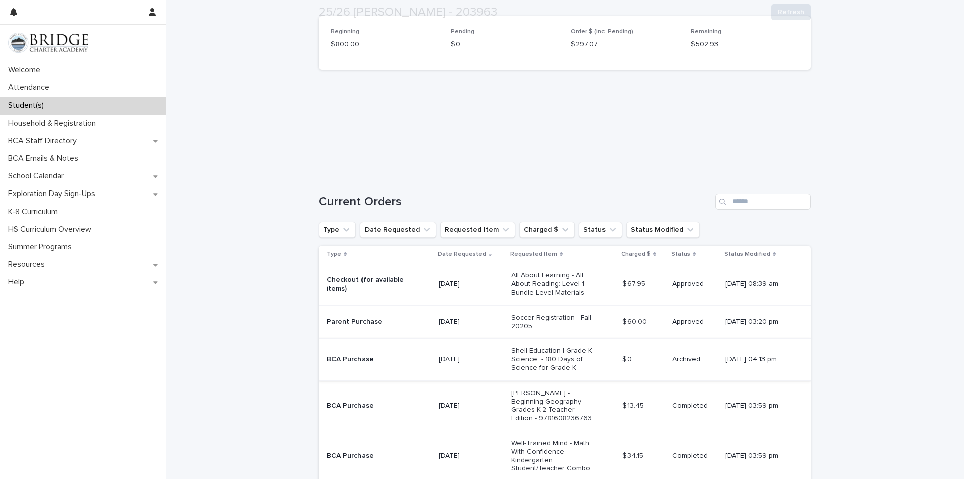
scroll to position [100, 0]
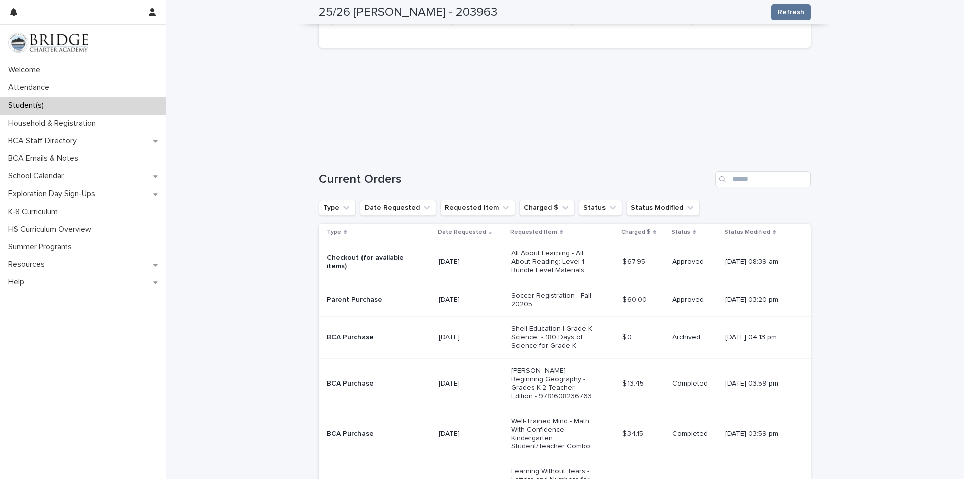
drag, startPoint x: 566, startPoint y: 338, endPoint x: 894, endPoint y: 313, distance: 328.8
click at [894, 313] on div "Loading... Saving… Loading... Saving… 25/26 [PERSON_NAME] - 203963 Refresh 25/2…" at bounding box center [565, 348] width 798 height 895
click at [672, 334] on p "Archived" at bounding box center [694, 337] width 45 height 9
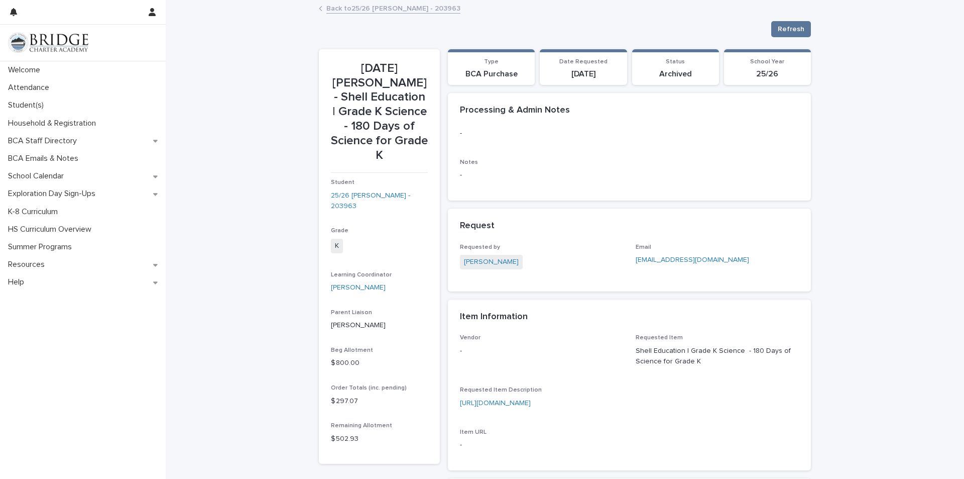
click at [359, 10] on link "Back to 25/26 [PERSON_NAME] - 203963" at bounding box center [393, 8] width 134 height 12
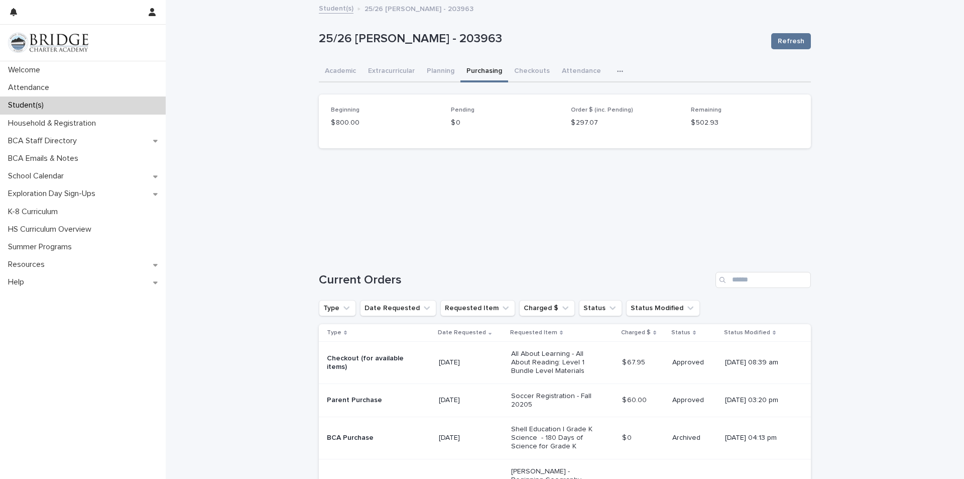
click at [334, 10] on link "Student(s)" at bounding box center [336, 8] width 35 height 12
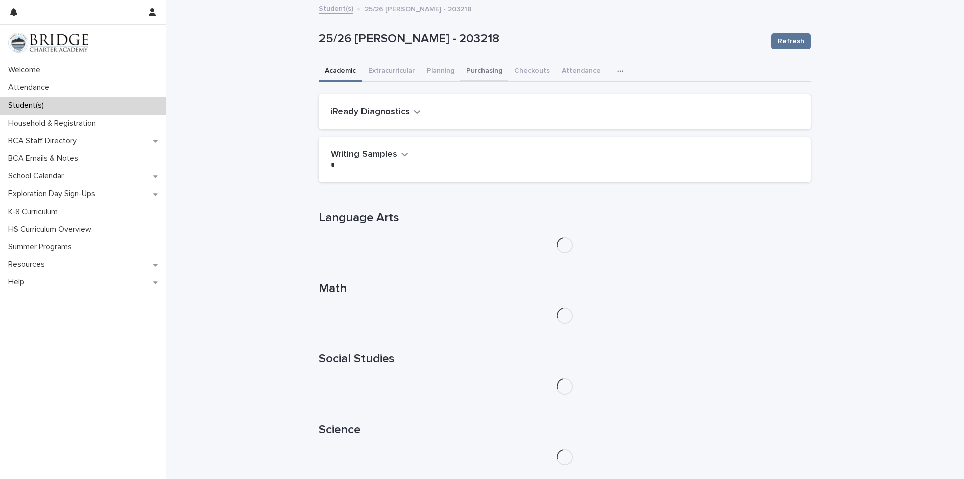
click at [493, 77] on button "Purchasing" at bounding box center [485, 71] width 48 height 21
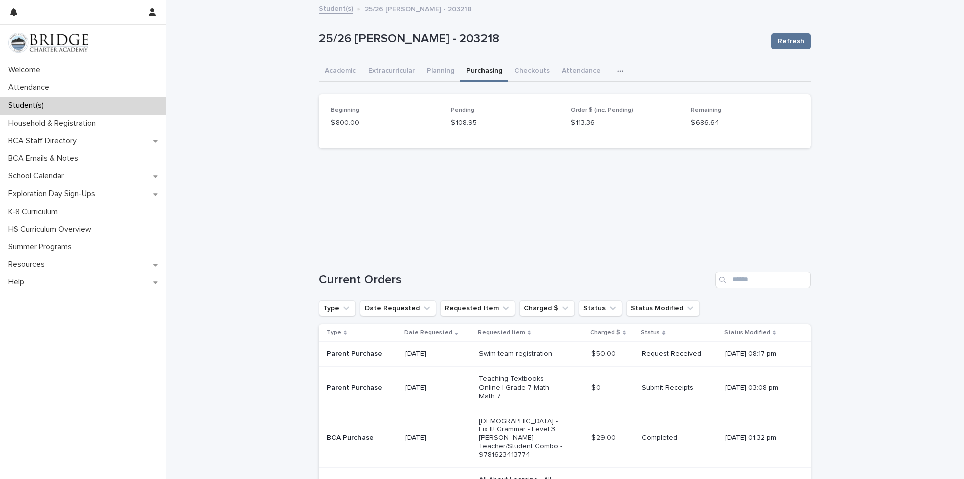
click at [336, 7] on link "Student(s)" at bounding box center [336, 8] width 35 height 12
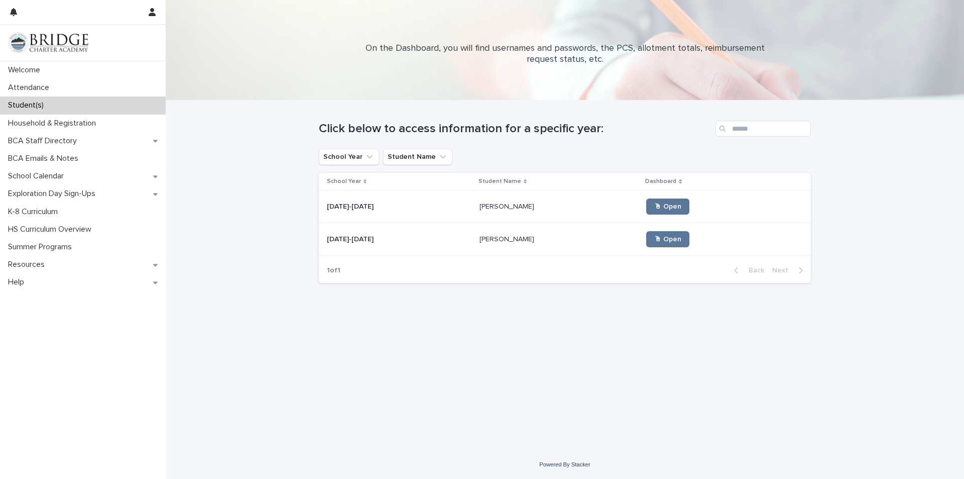
click at [498, 240] on p "[PERSON_NAME]" at bounding box center [508, 238] width 57 height 11
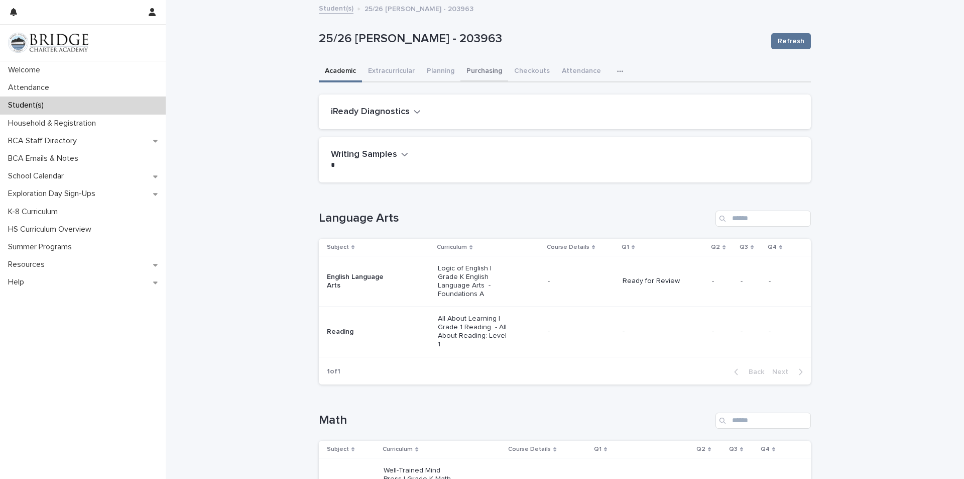
click at [483, 76] on button "Purchasing" at bounding box center [485, 71] width 48 height 21
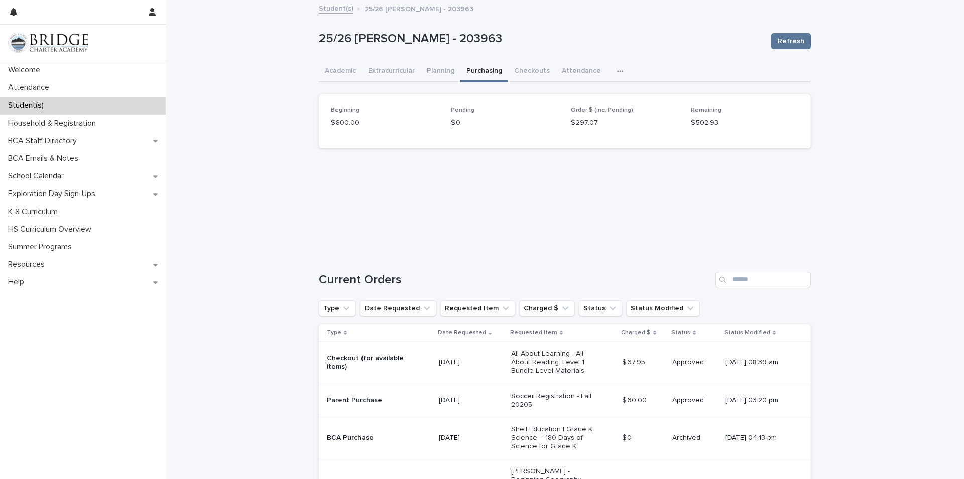
click at [339, 12] on link "Student(s)" at bounding box center [336, 8] width 35 height 12
